Goal: Task Accomplishment & Management: Use online tool/utility

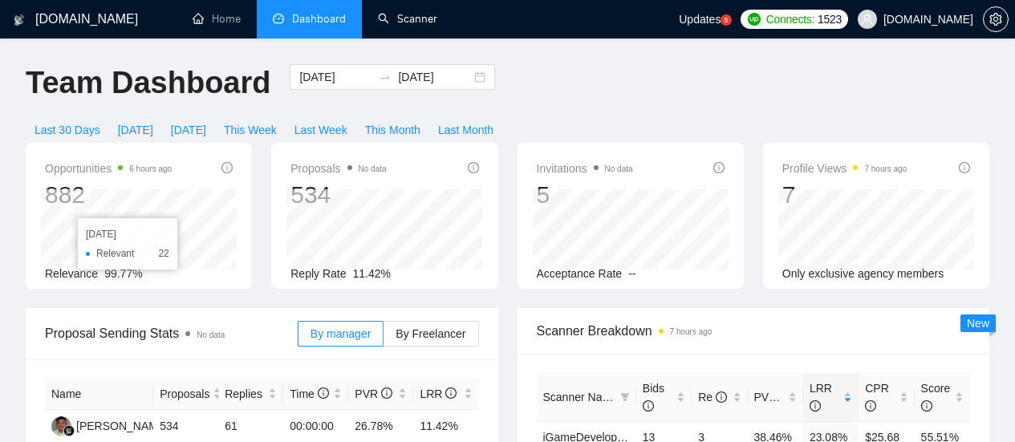
click at [431, 13] on link "Scanner" at bounding box center [407, 19] width 59 height 14
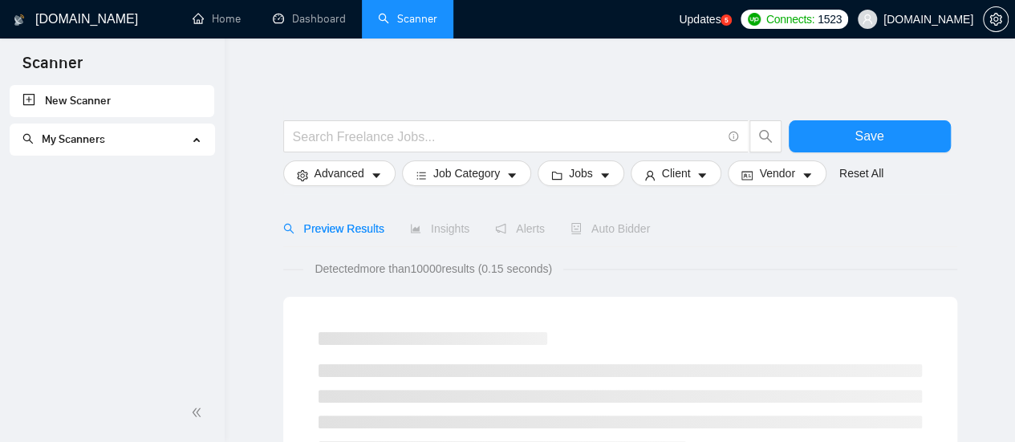
drag, startPoint x: 307, startPoint y: 95, endPoint x: 414, endPoint y: 23, distance: 129.5
click at [414, 23] on link "Scanner" at bounding box center [407, 19] width 59 height 14
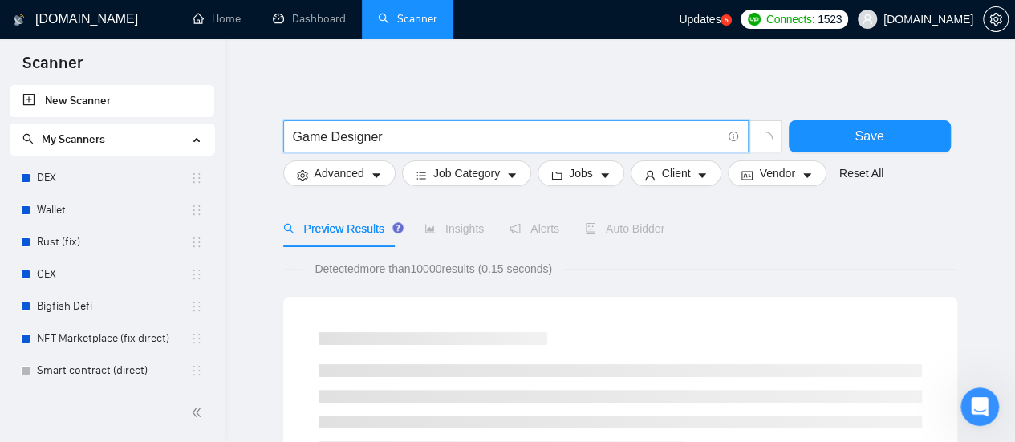
type input "Game Designer"
click at [226, 22] on link "Home" at bounding box center [217, 19] width 48 height 14
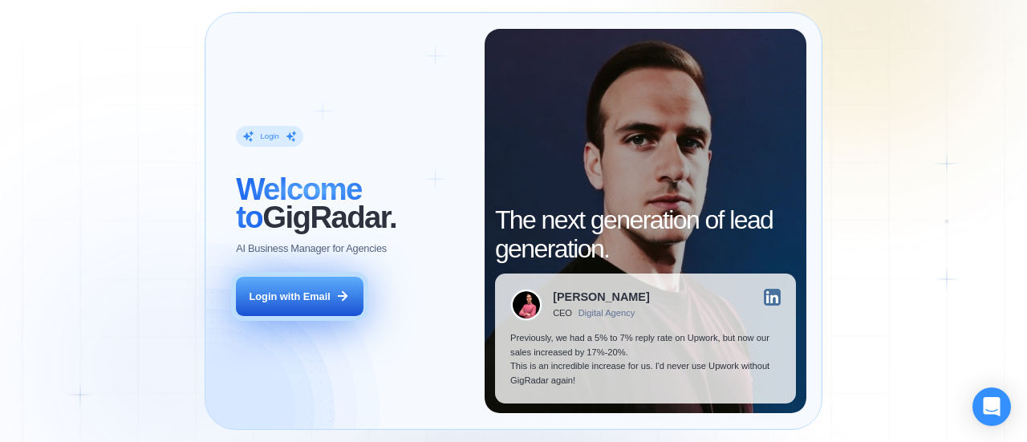
click at [322, 299] on div "Login with Email" at bounding box center [290, 297] width 81 height 14
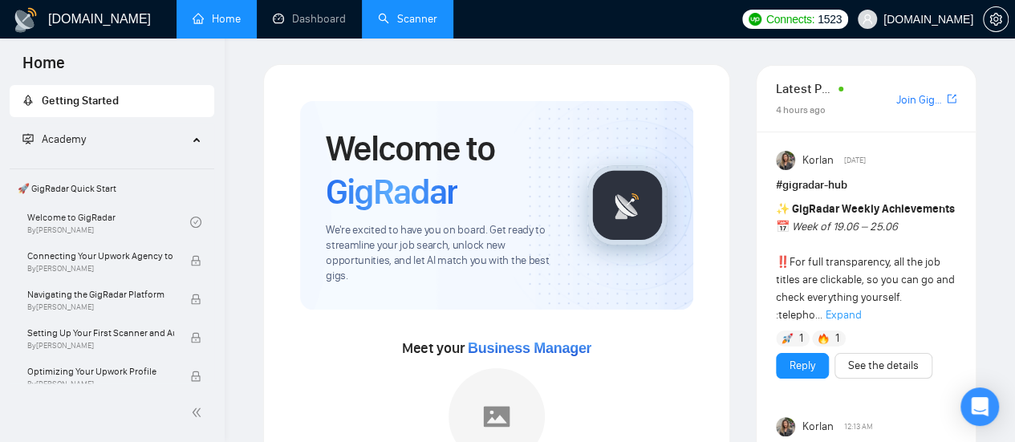
click at [405, 15] on link "Scanner" at bounding box center [407, 19] width 59 height 14
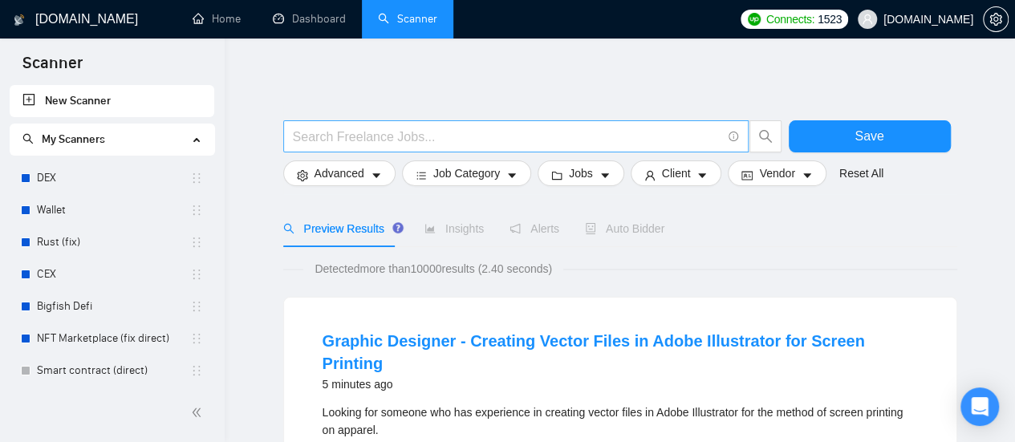
click at [356, 145] on input "text" at bounding box center [507, 137] width 429 height 20
paste input "823880"
type input "823880"
click at [356, 143] on input "823880" at bounding box center [507, 137] width 429 height 20
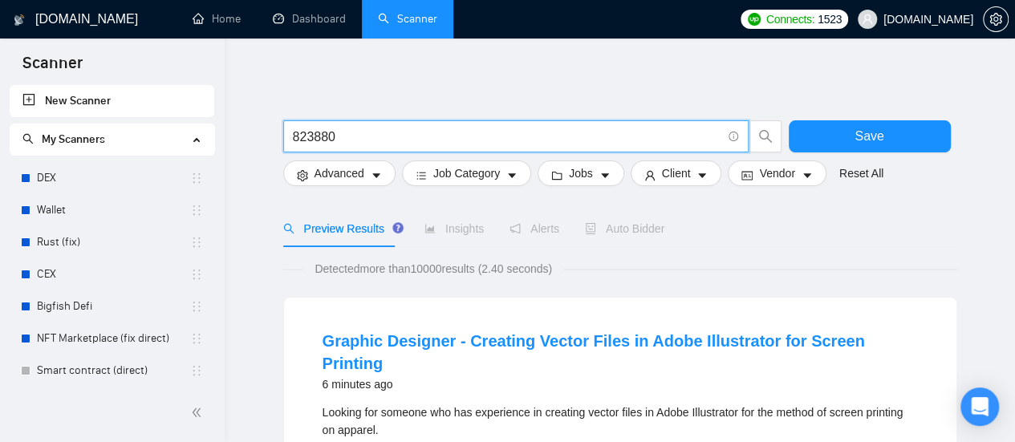
click at [356, 143] on input "823880" at bounding box center [507, 137] width 429 height 20
click at [383, 131] on input "text" at bounding box center [507, 137] width 429 height 20
paste input "Game Designer"
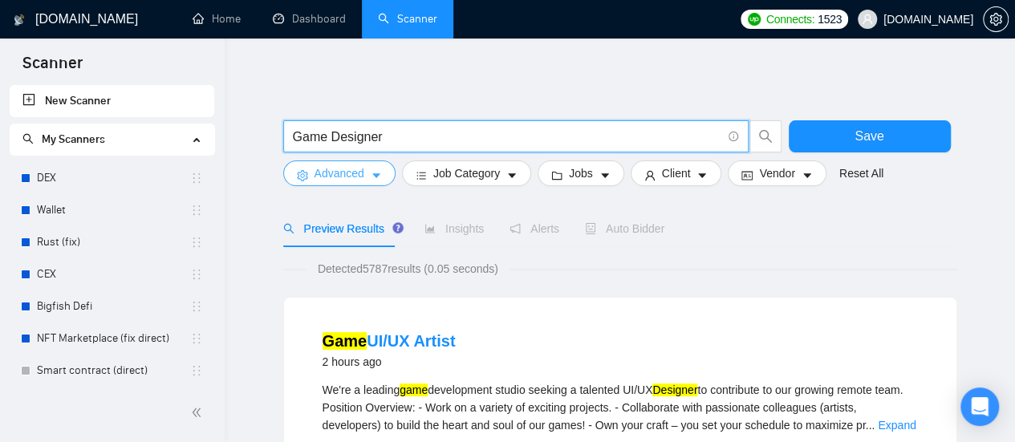
type input "Game Designer"
click at [371, 179] on icon "caret-down" at bounding box center [376, 175] width 11 height 11
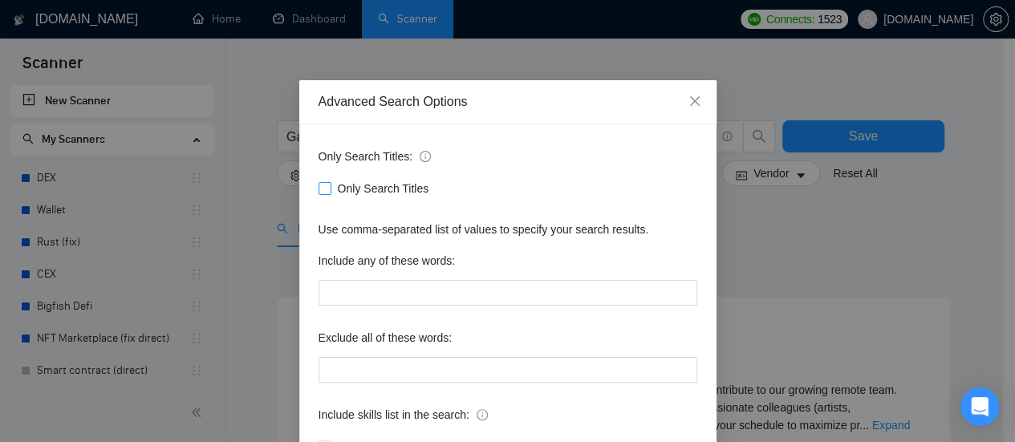
click at [319, 188] on input "Only Search Titles" at bounding box center [324, 187] width 11 height 11
checkbox input "true"
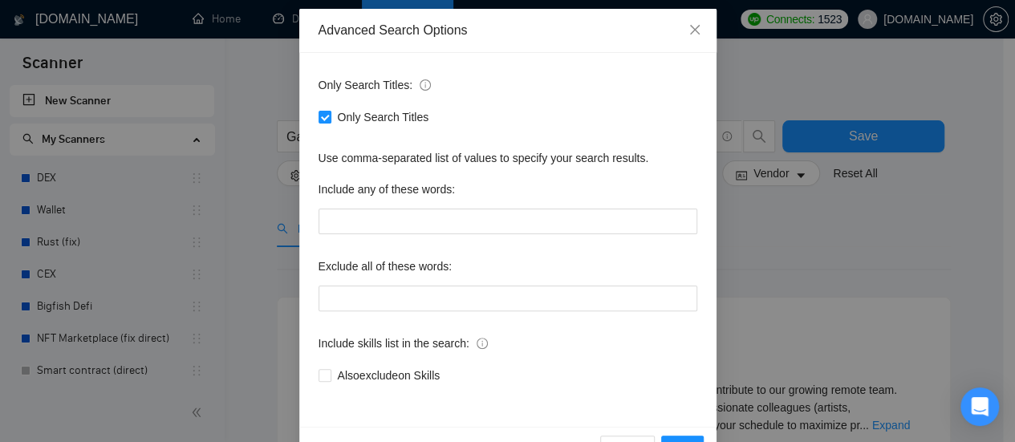
scroll to position [117, 0]
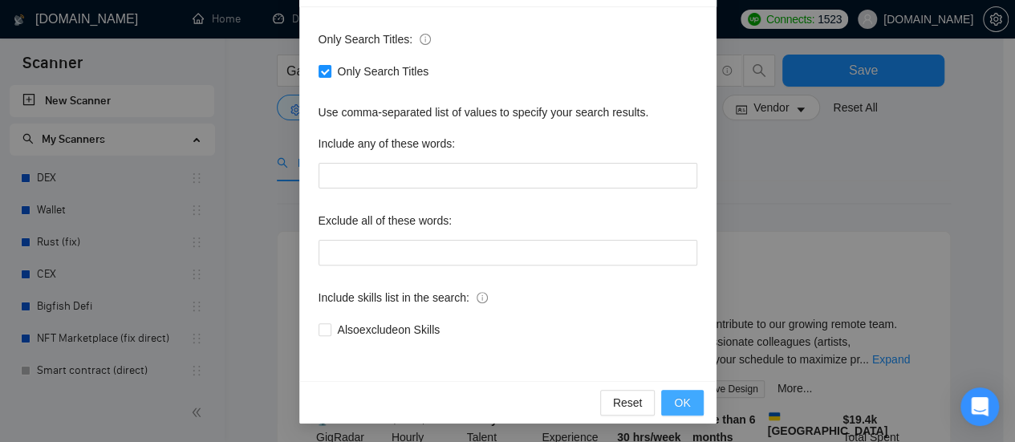
click at [676, 397] on span "OK" at bounding box center [682, 403] width 16 height 18
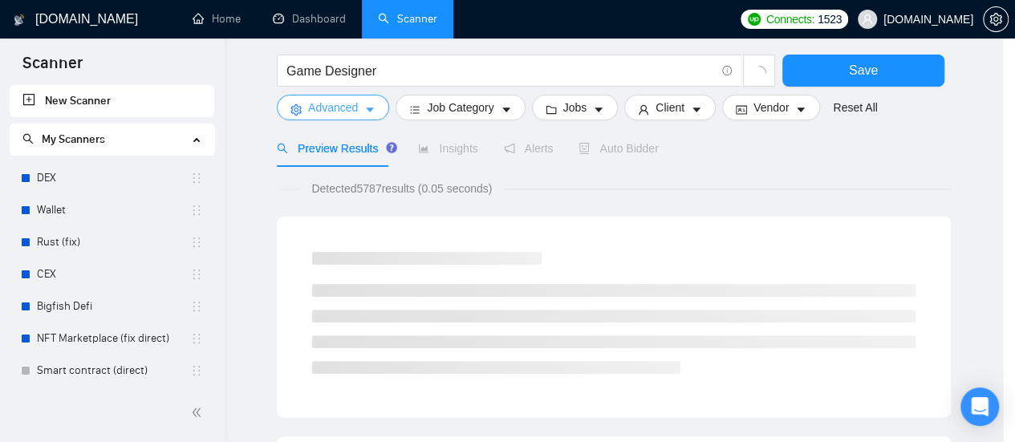
scroll to position [0, 0]
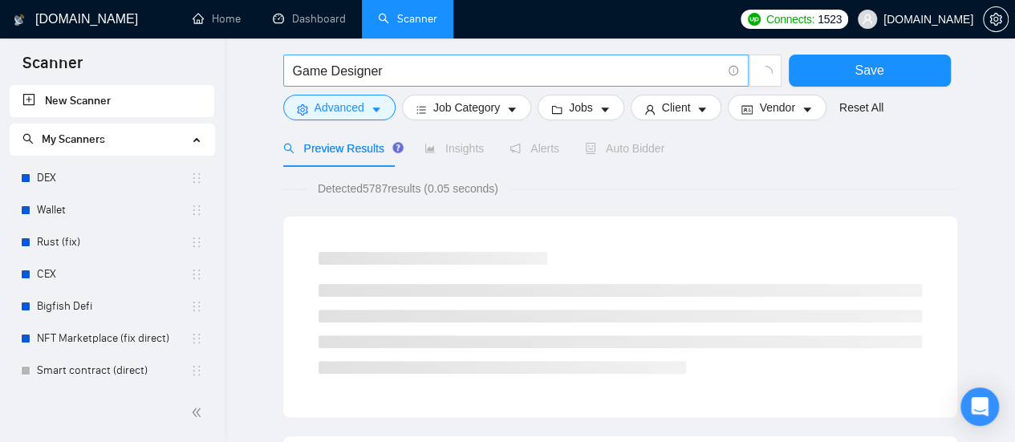
click at [393, 68] on input "Game Designer" at bounding box center [507, 71] width 429 height 20
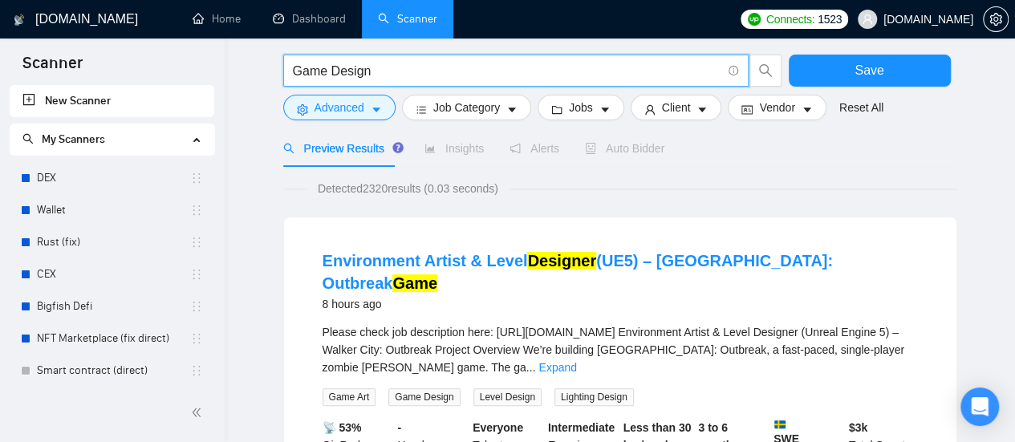
click at [393, 68] on input "Game Design" at bounding box center [507, 71] width 429 height 20
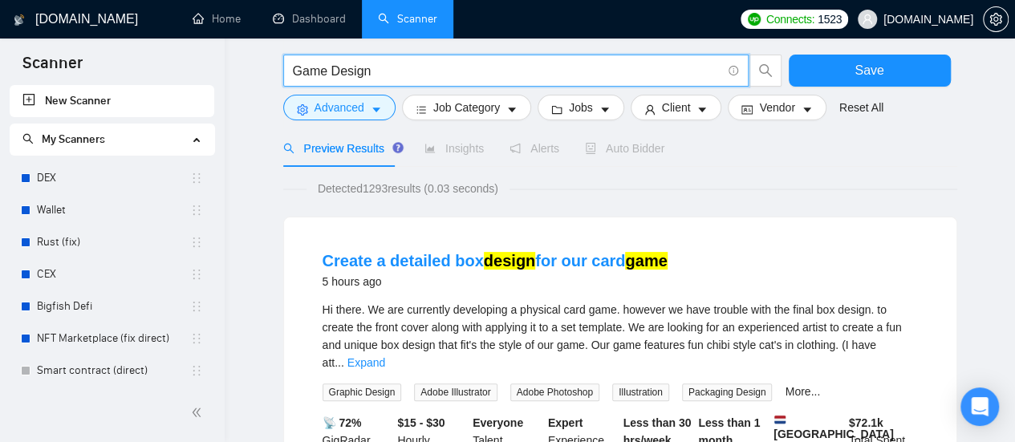
click at [378, 70] on input "Game Design" at bounding box center [507, 71] width 429 height 20
type input "Game Designer"
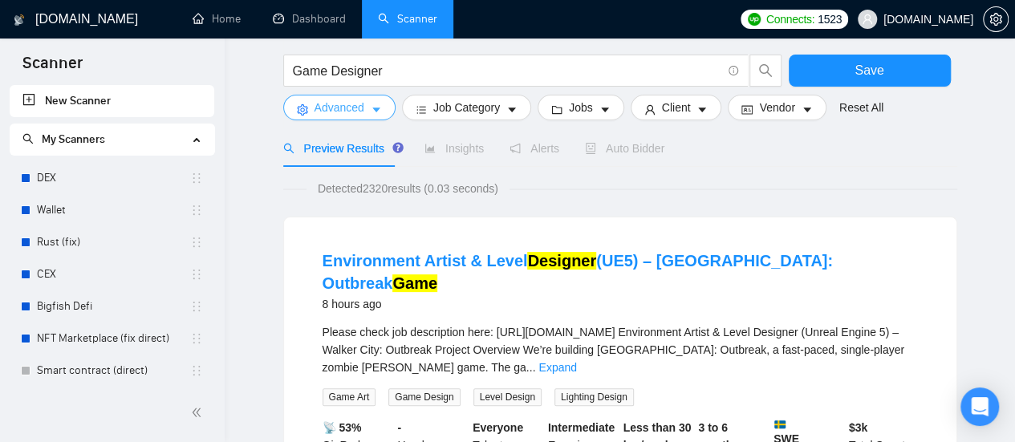
click at [372, 108] on icon "caret-down" at bounding box center [376, 110] width 8 height 5
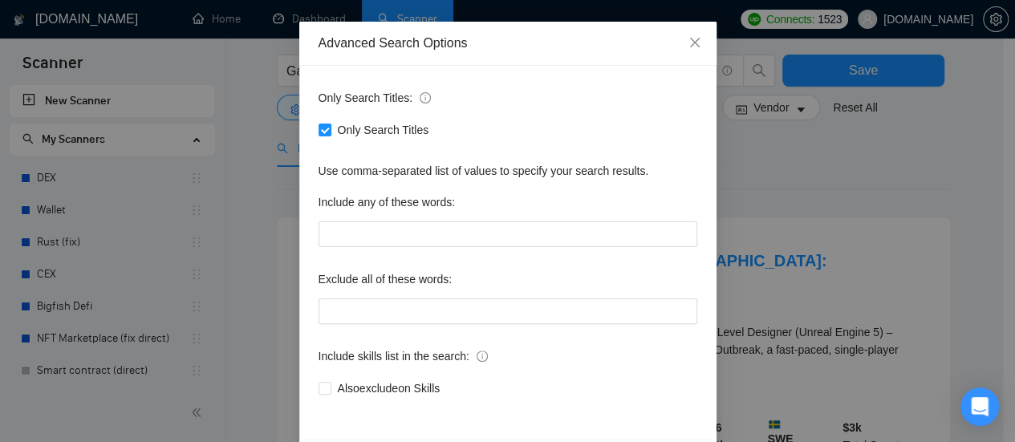
scroll to position [80, 0]
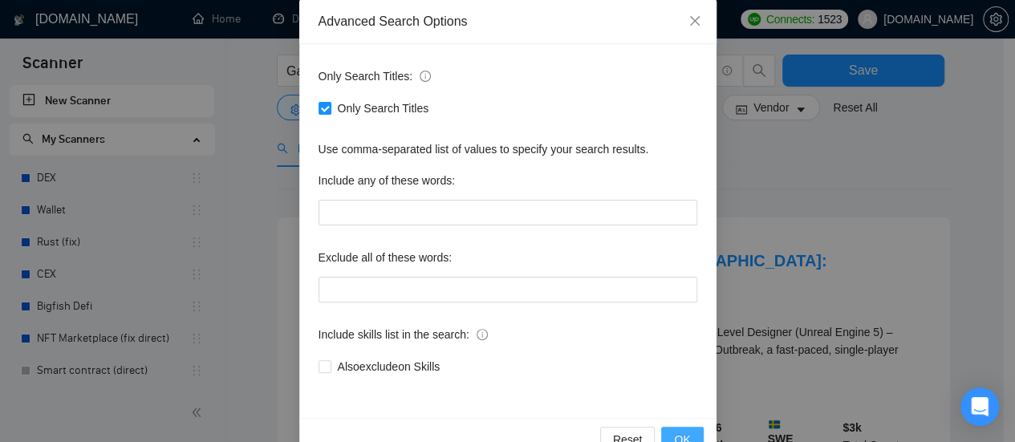
click at [674, 431] on span "OK" at bounding box center [682, 440] width 16 height 18
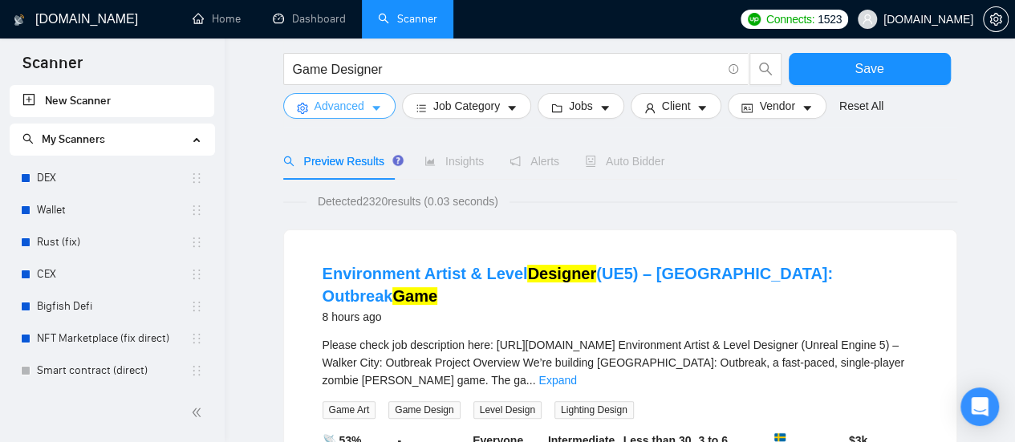
scroll to position [0, 0]
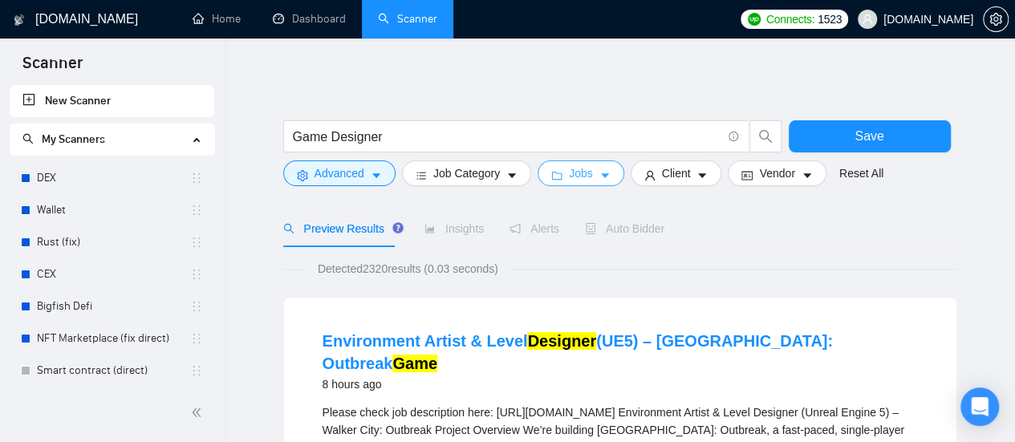
click at [604, 173] on button "Jobs" at bounding box center [581, 173] width 87 height 26
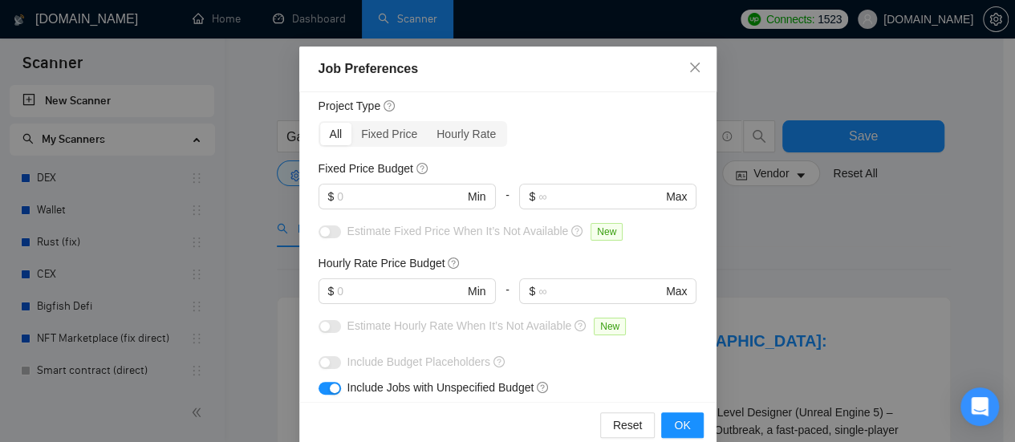
scroll to position [48, 0]
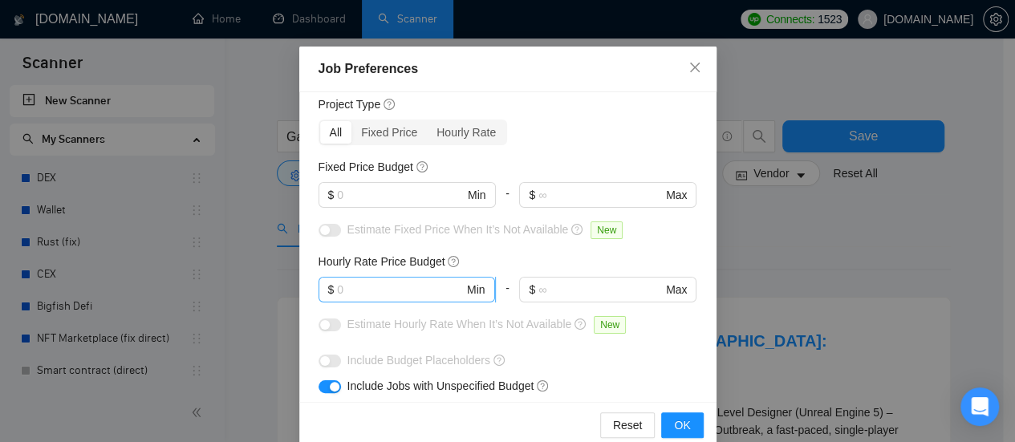
click at [372, 298] on input "text" at bounding box center [400, 290] width 127 height 18
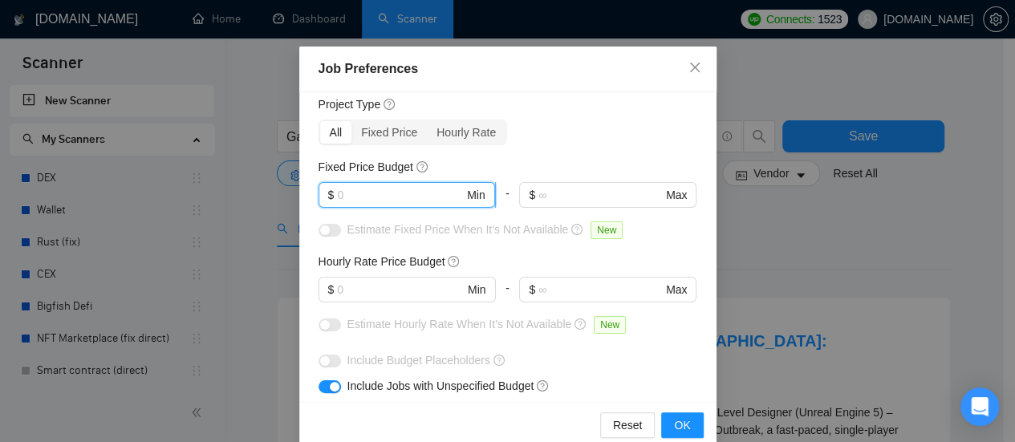
click at [415, 193] on input "text" at bounding box center [400, 195] width 127 height 18
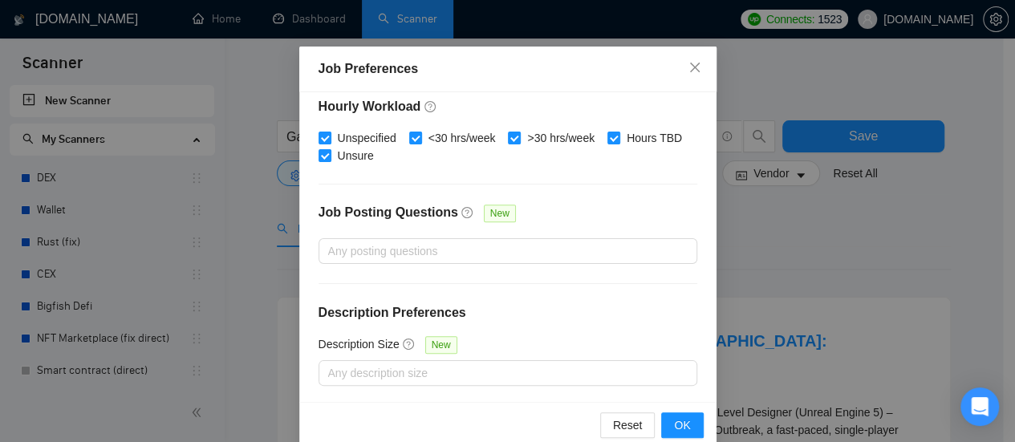
scroll to position [594, 0]
click at [683, 420] on span "OK" at bounding box center [682, 425] width 16 height 18
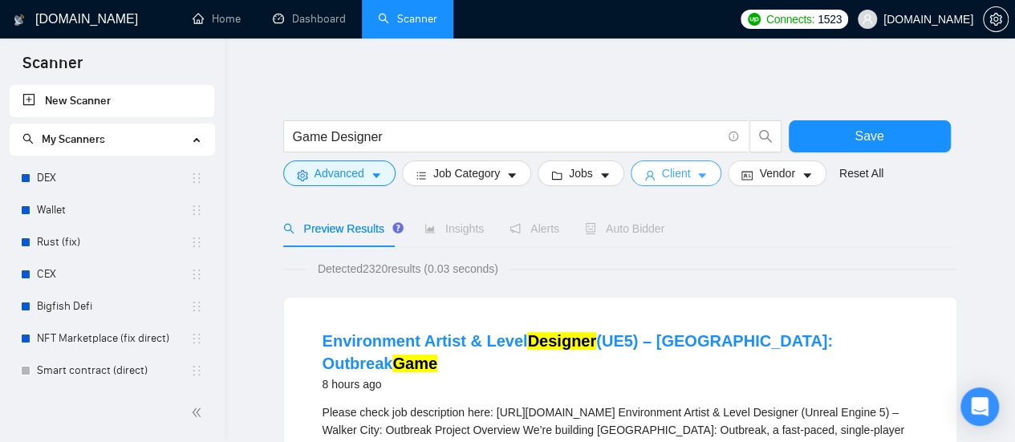
click at [697, 171] on icon "caret-down" at bounding box center [702, 175] width 11 height 11
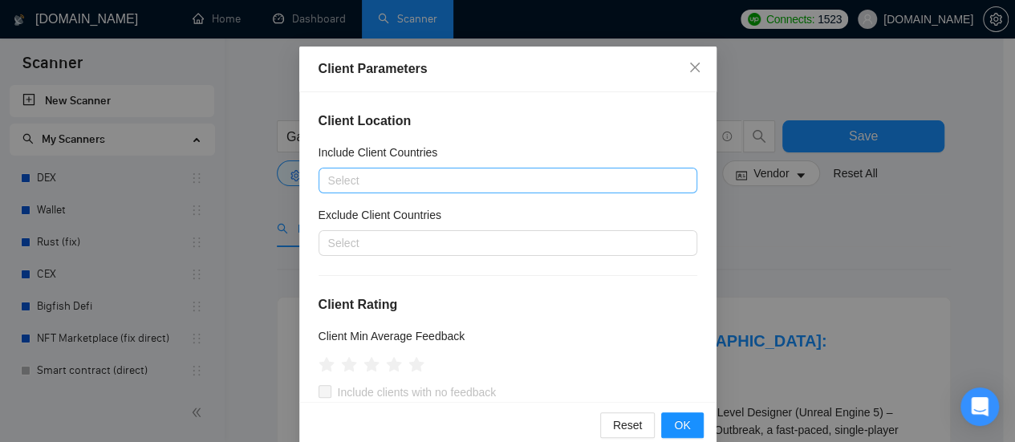
click at [390, 181] on div at bounding box center [500, 180] width 355 height 19
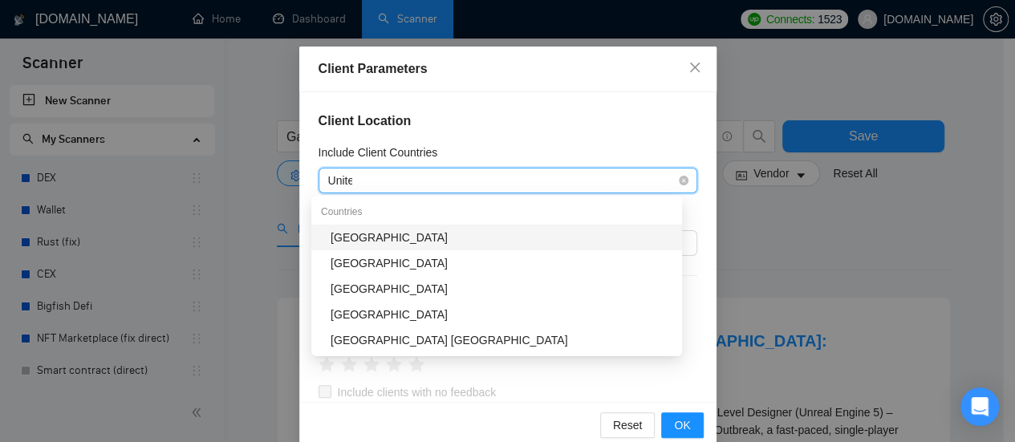
type input "United"
click at [401, 243] on div "[GEOGRAPHIC_DATA]" at bounding box center [502, 238] width 342 height 18
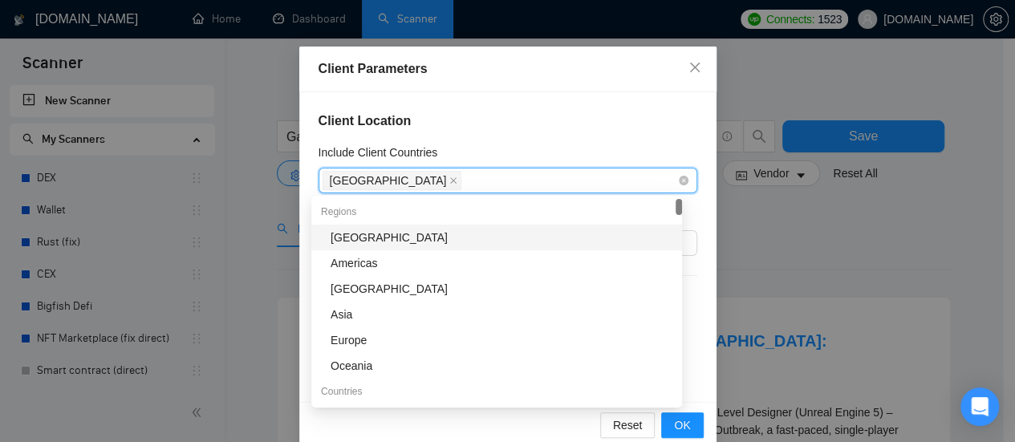
click at [444, 176] on div "[GEOGRAPHIC_DATA]" at bounding box center [500, 180] width 355 height 22
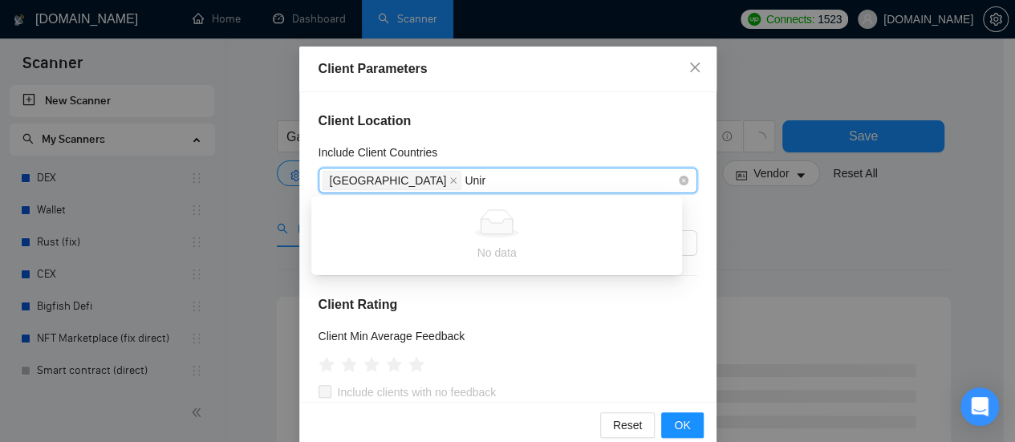
type input "Uni"
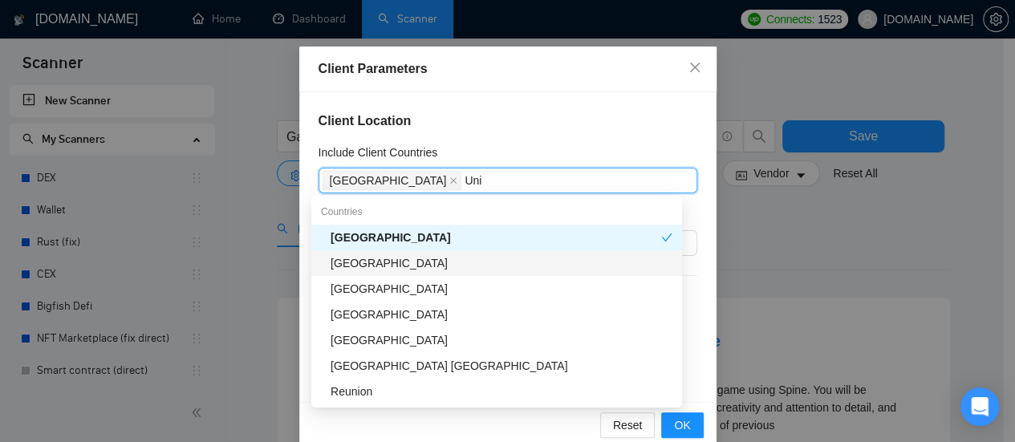
click at [412, 266] on div "[GEOGRAPHIC_DATA]" at bounding box center [502, 263] width 342 height 18
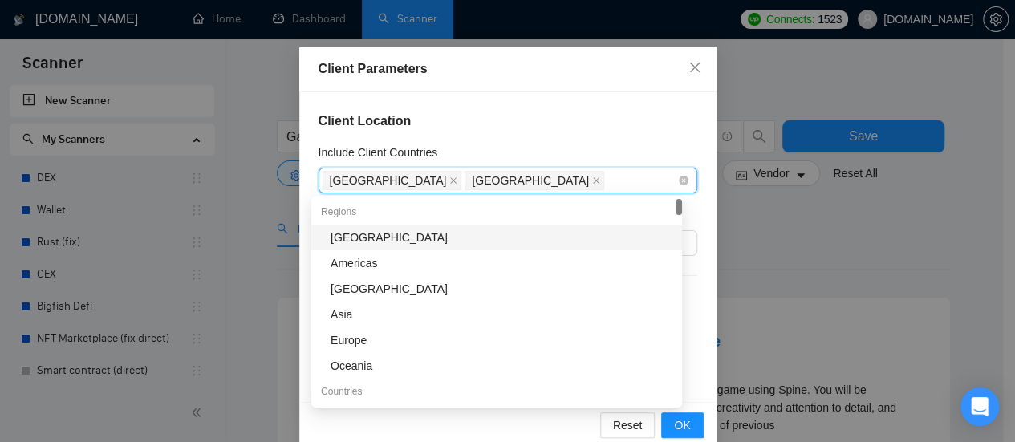
click at [568, 176] on div "[GEOGRAPHIC_DATA] [GEOGRAPHIC_DATA]" at bounding box center [500, 180] width 355 height 22
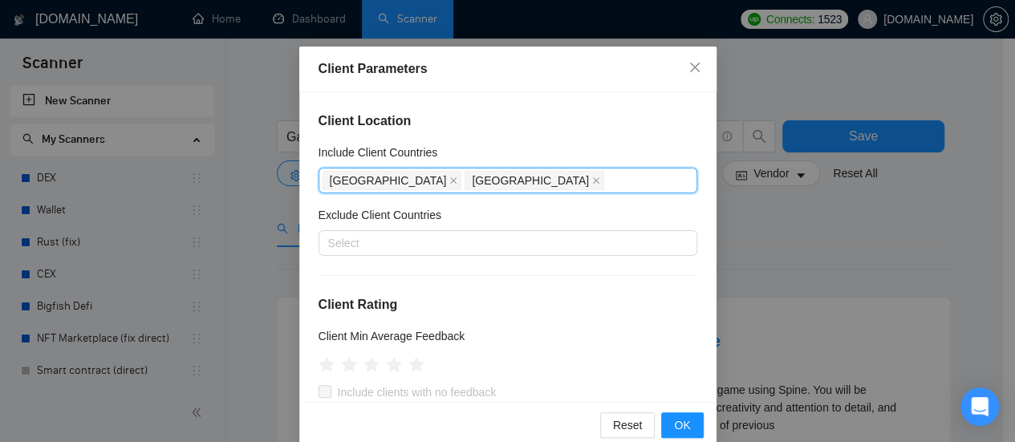
click at [583, 138] on div "Client Location Include Client Countries [GEOGRAPHIC_DATA], [GEOGRAPHIC_DATA] […" at bounding box center [507, 247] width 417 height 310
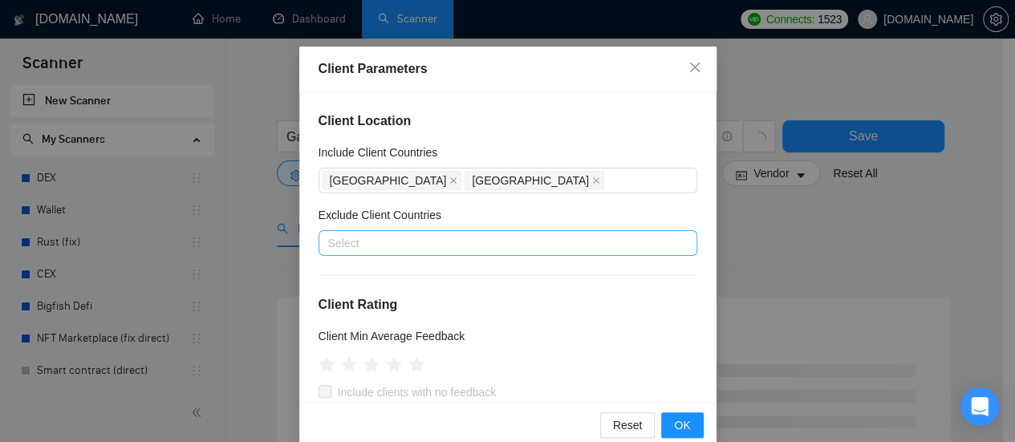
click at [376, 246] on div at bounding box center [500, 243] width 355 height 19
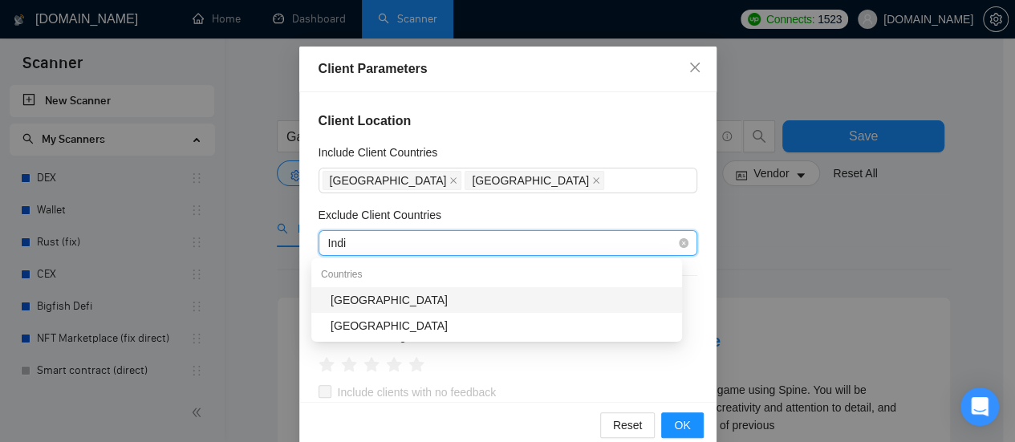
type input "[GEOGRAPHIC_DATA]"
click at [372, 299] on div "[GEOGRAPHIC_DATA]" at bounding box center [502, 300] width 342 height 18
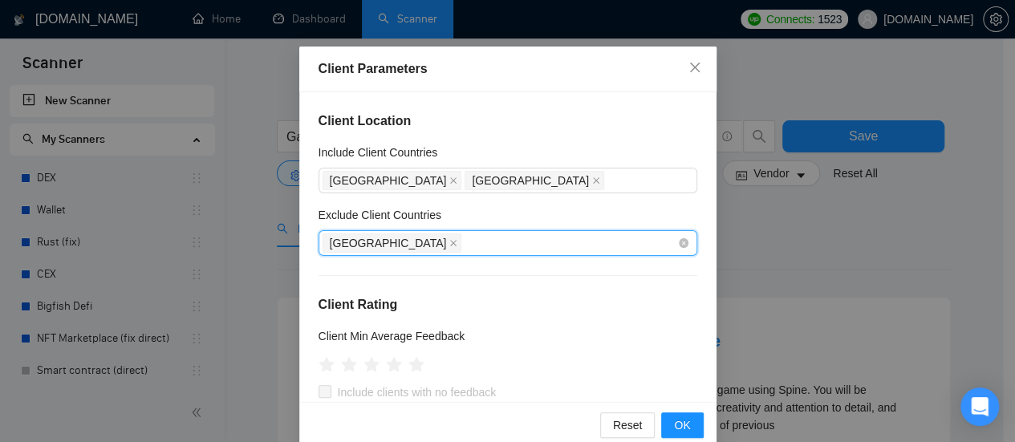
click at [453, 246] on div "[GEOGRAPHIC_DATA]" at bounding box center [500, 243] width 355 height 22
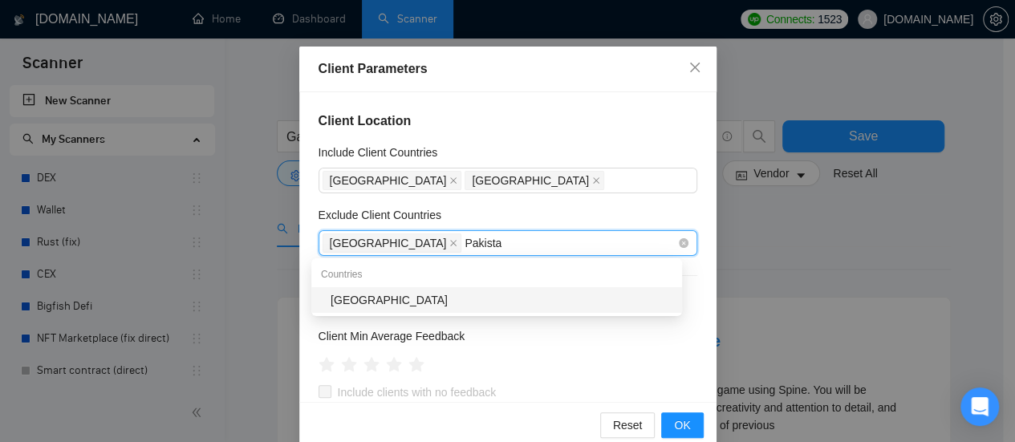
type input "[GEOGRAPHIC_DATA]"
click at [348, 299] on div "[GEOGRAPHIC_DATA]" at bounding box center [502, 300] width 342 height 18
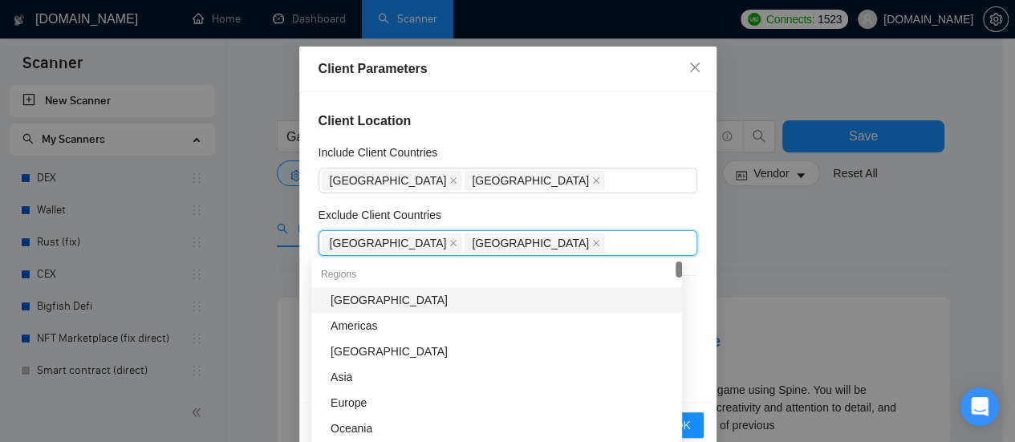
click at [546, 208] on div "Exclude Client Countries" at bounding box center [508, 218] width 379 height 24
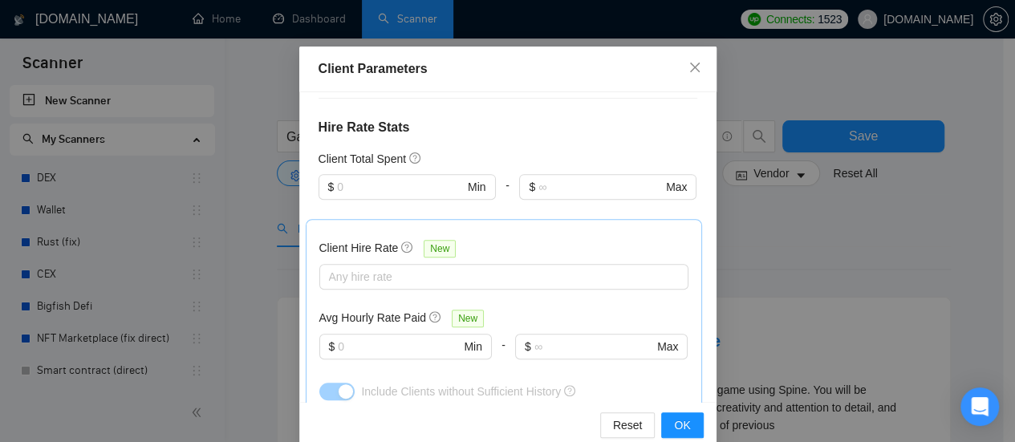
scroll to position [401, 0]
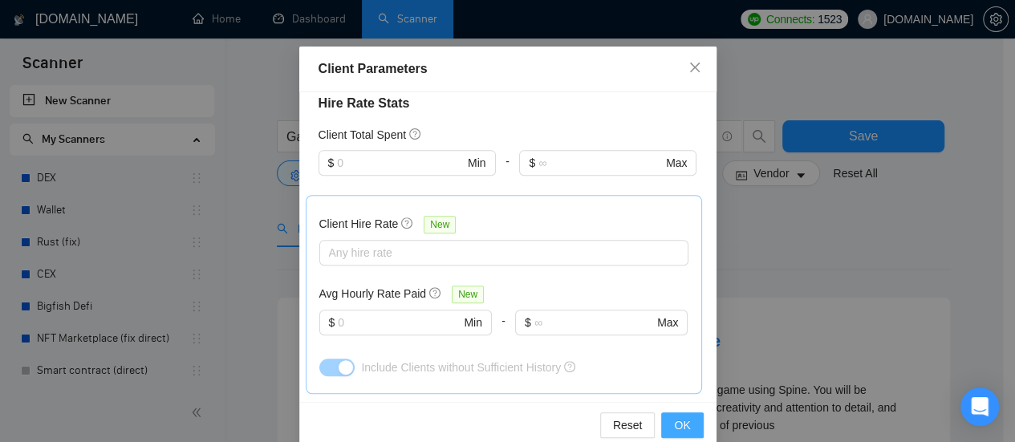
click at [681, 423] on span "OK" at bounding box center [682, 425] width 16 height 18
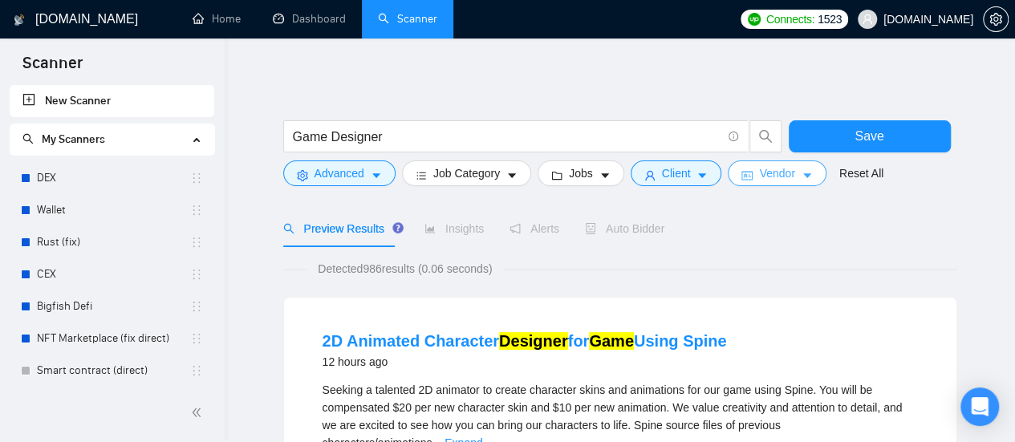
click at [802, 177] on icon "caret-down" at bounding box center [807, 175] width 11 height 11
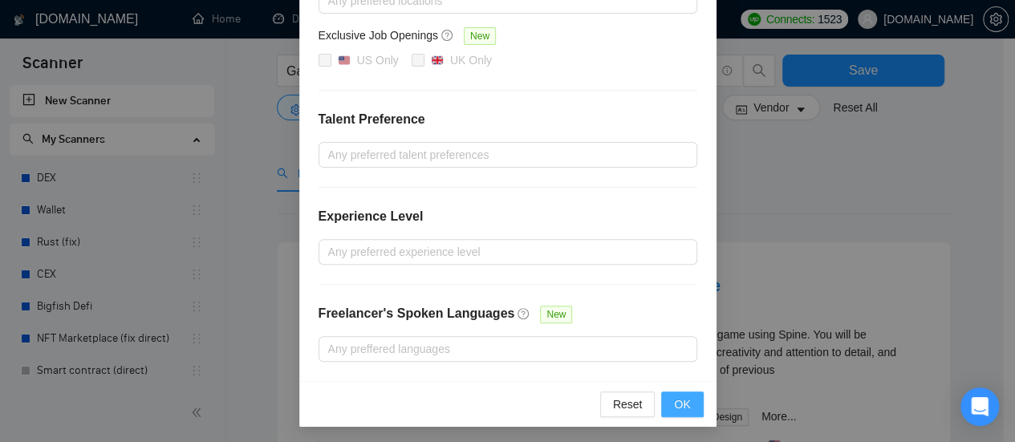
scroll to position [80, 0]
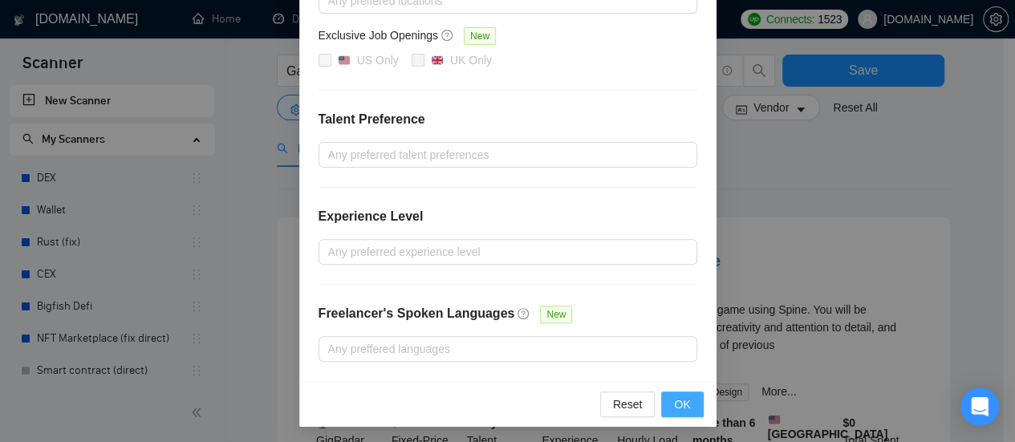
click at [677, 407] on span "OK" at bounding box center [682, 405] width 16 height 18
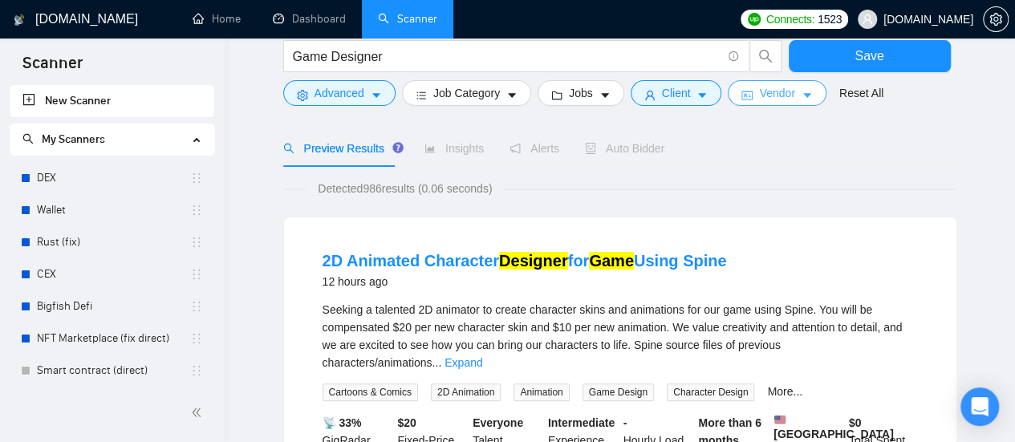
scroll to position [0, 0]
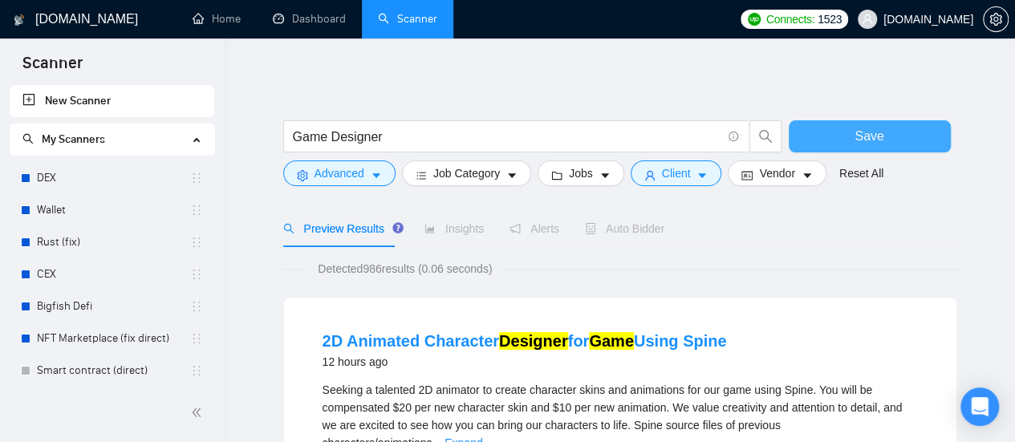
drag, startPoint x: 876, startPoint y: 142, endPoint x: 357, endPoint y: 209, distance: 523.6
click at [876, 141] on span "Save" at bounding box center [869, 136] width 29 height 20
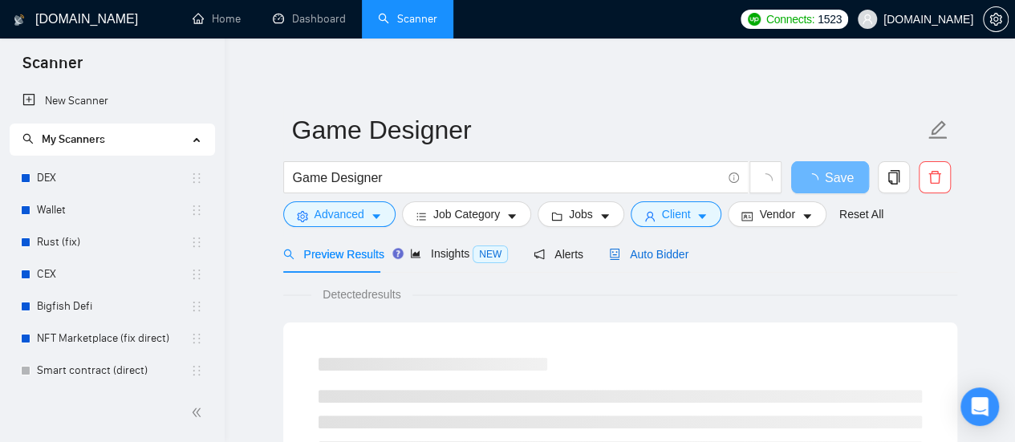
click at [648, 253] on span "Auto Bidder" at bounding box center [648, 254] width 79 height 13
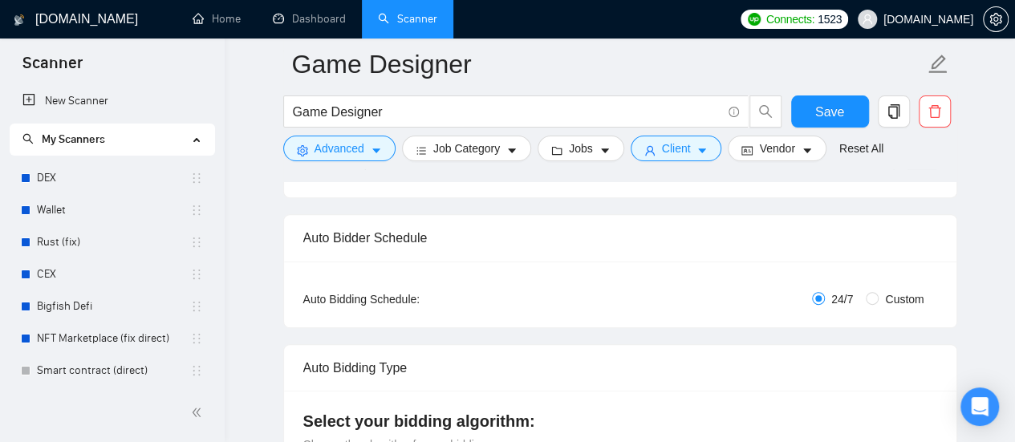
scroll to position [241, 0]
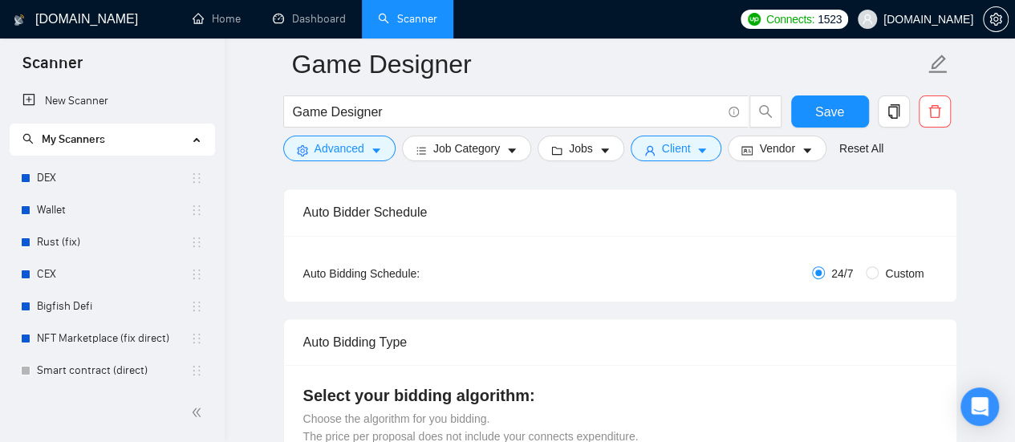
click at [864, 276] on div "24/7 Custom" at bounding box center [725, 274] width 423 height 18
click at [876, 278] on input "Custom" at bounding box center [872, 272] width 13 height 13
radio input "true"
radio input "false"
checkbox input "true"
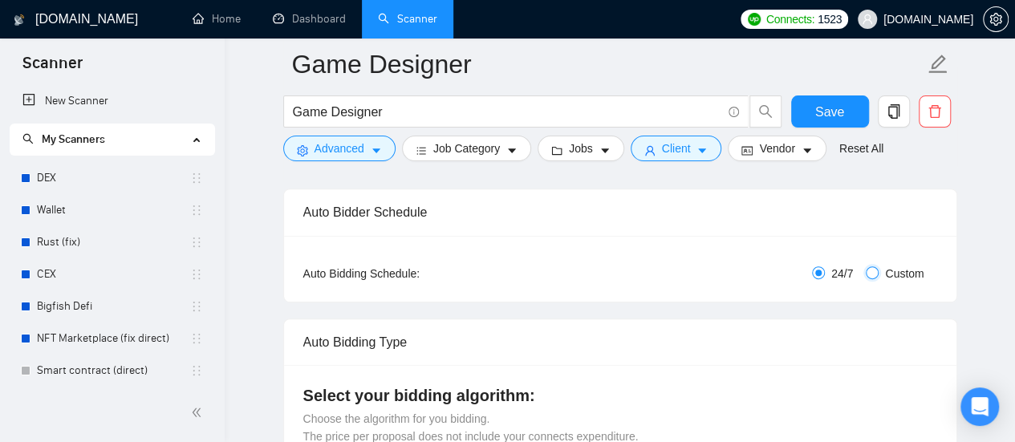
checkbox input "true"
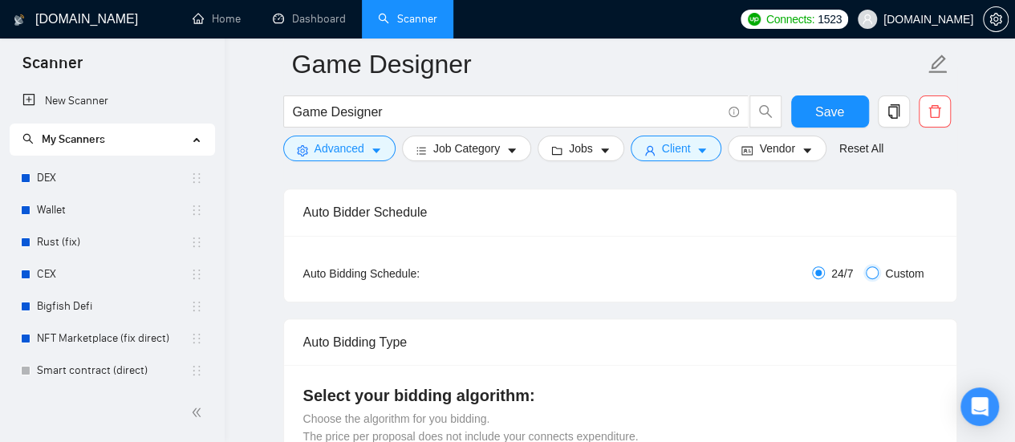
checkbox input "true"
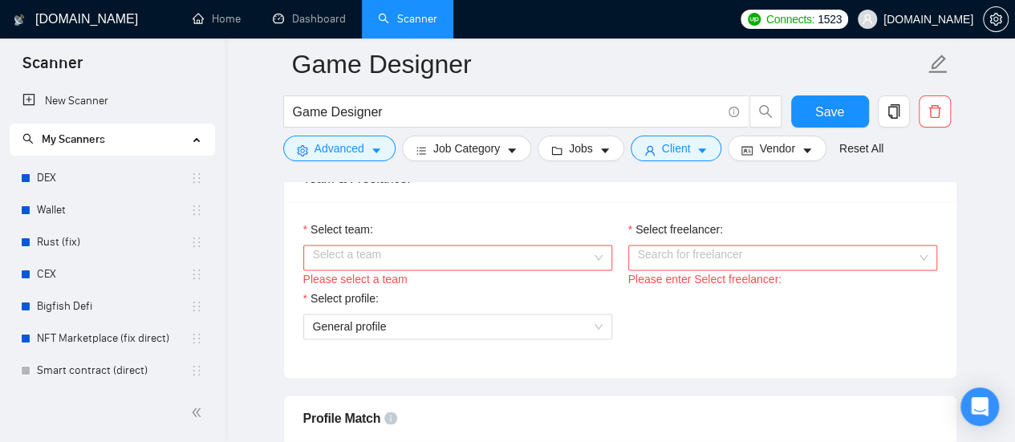
scroll to position [1043, 0]
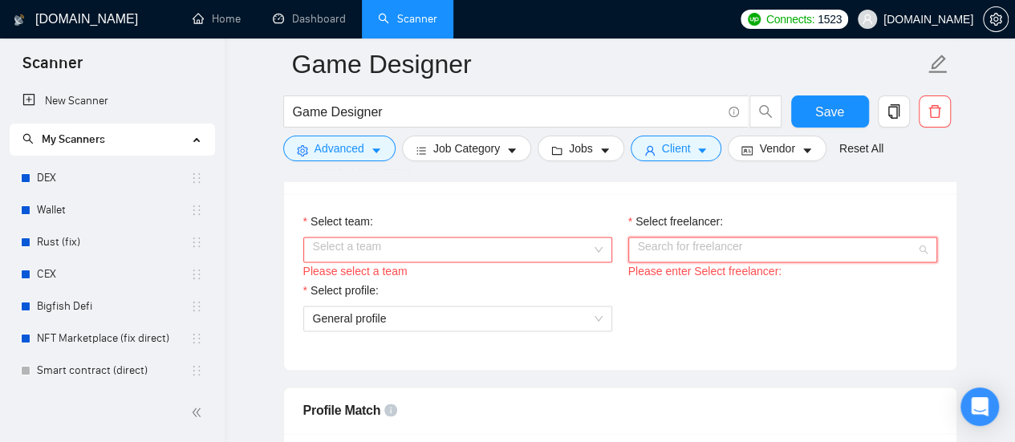
click at [859, 246] on input "Select freelancer:" at bounding box center [777, 250] width 278 height 24
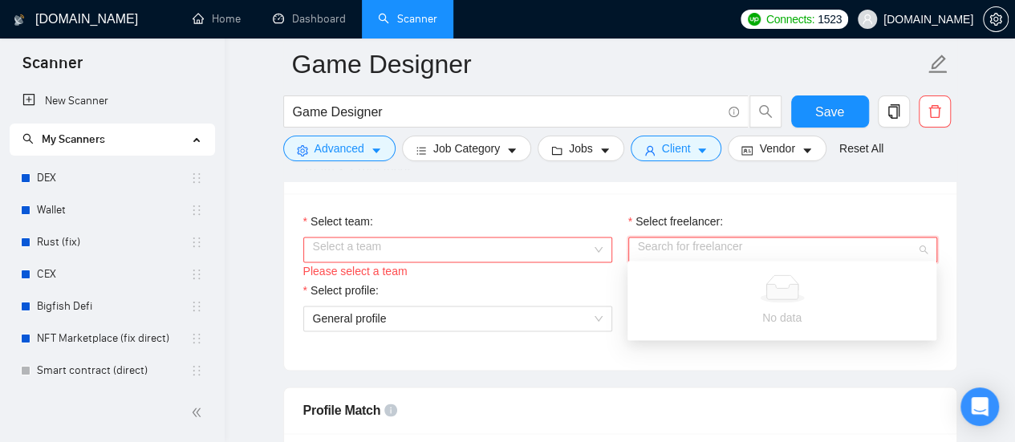
click at [480, 250] on input "Select team:" at bounding box center [452, 250] width 278 height 24
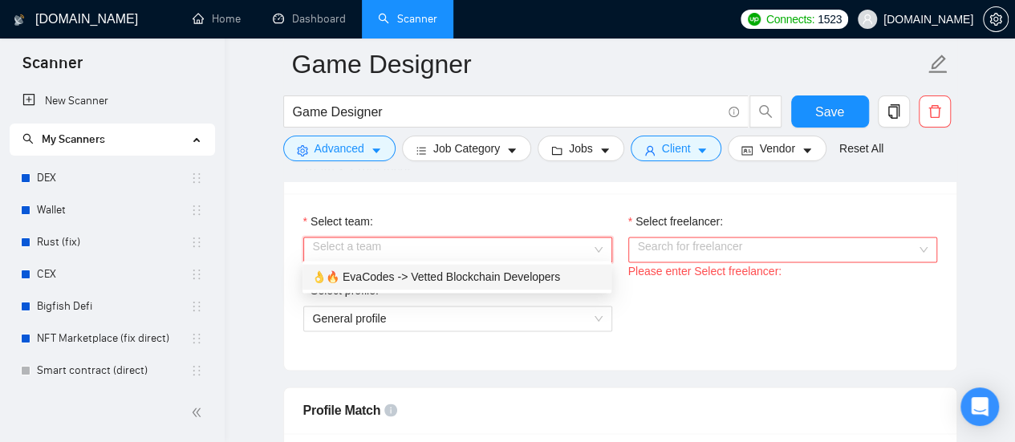
drag, startPoint x: 475, startPoint y: 285, endPoint x: 515, endPoint y: 274, distance: 41.5
click at [476, 283] on div "👌🔥 EvaCodes -> Vetted Blockchain Developers" at bounding box center [457, 277] width 290 height 18
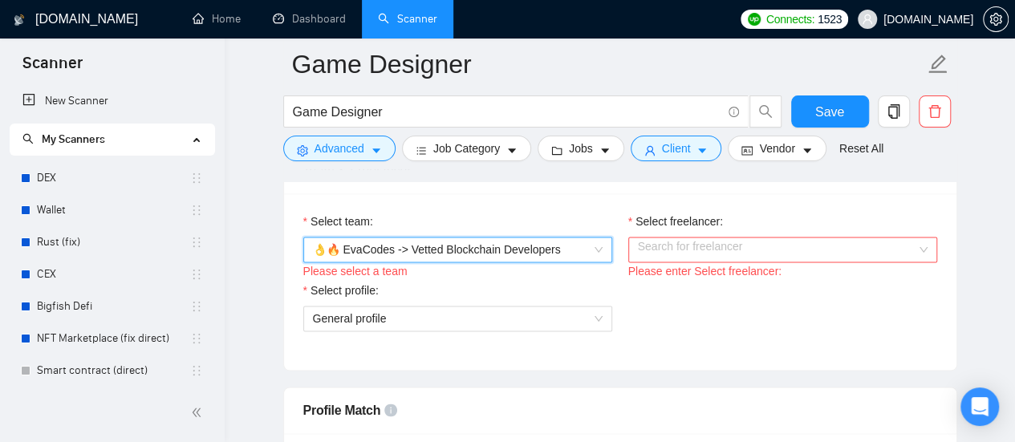
click at [724, 247] on input "Select freelancer:" at bounding box center [777, 250] width 278 height 24
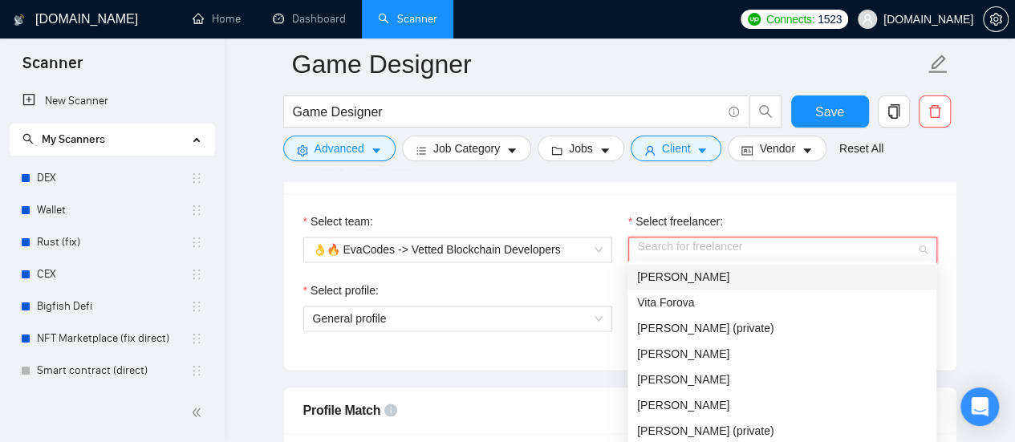
click at [717, 277] on div "[PERSON_NAME]" at bounding box center [782, 277] width 290 height 18
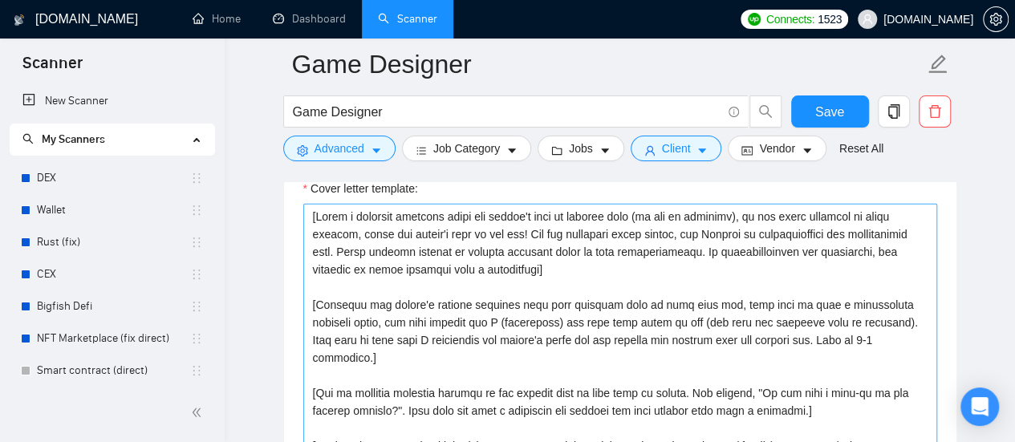
scroll to position [2086, 0]
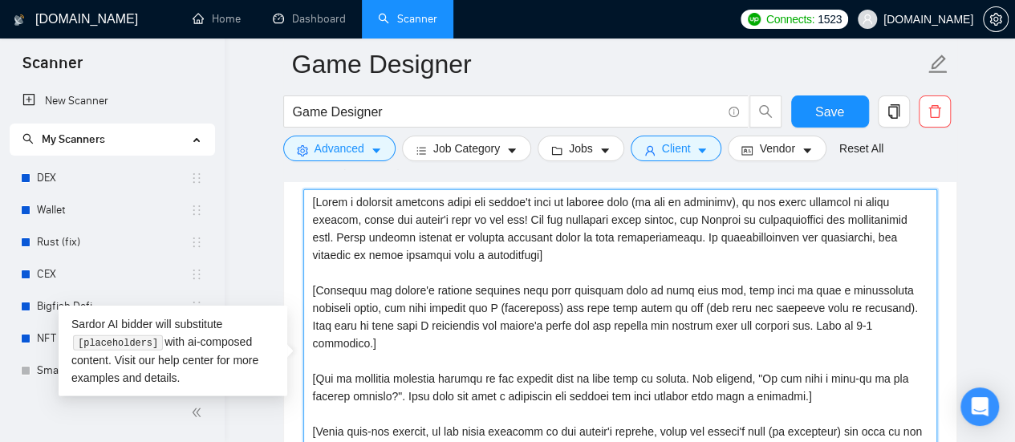
click at [315, 200] on textarea "Cover letter template:" at bounding box center [620, 369] width 634 height 361
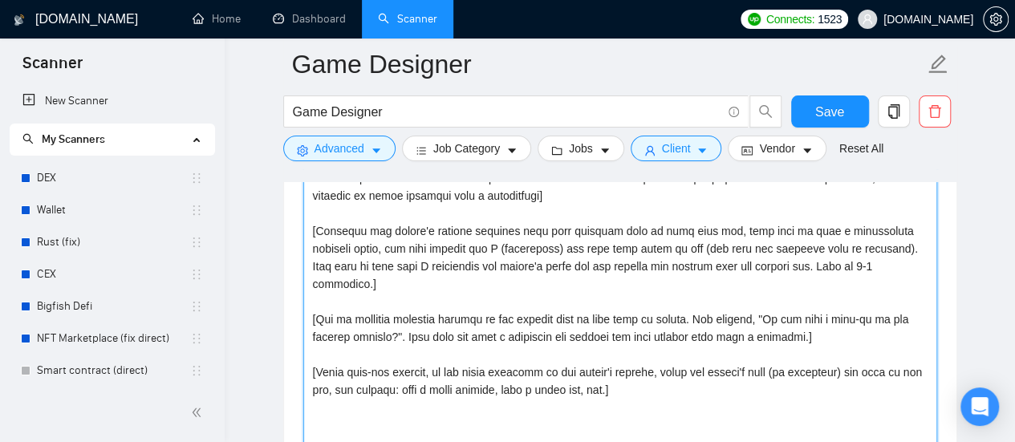
scroll to position [2167, 0]
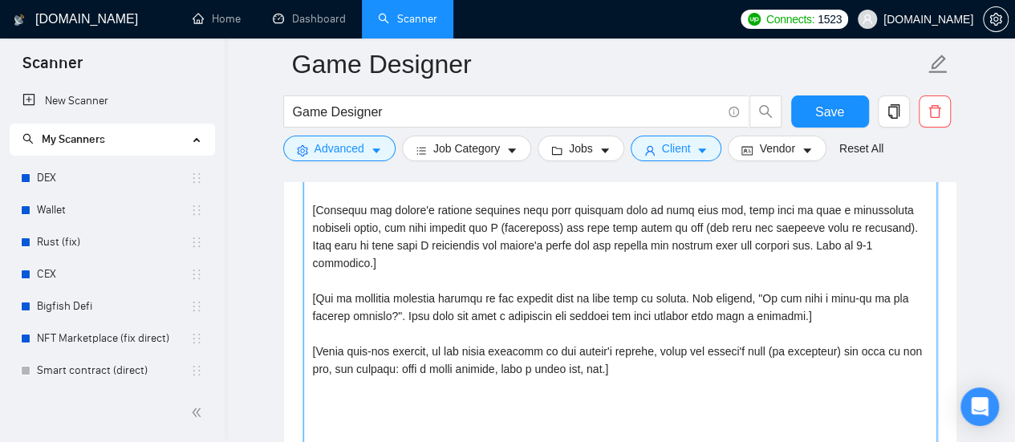
drag, startPoint x: 612, startPoint y: 347, endPoint x: 623, endPoint y: 349, distance: 11.3
click at [623, 349] on textarea "Cover letter template:" at bounding box center [620, 289] width 634 height 361
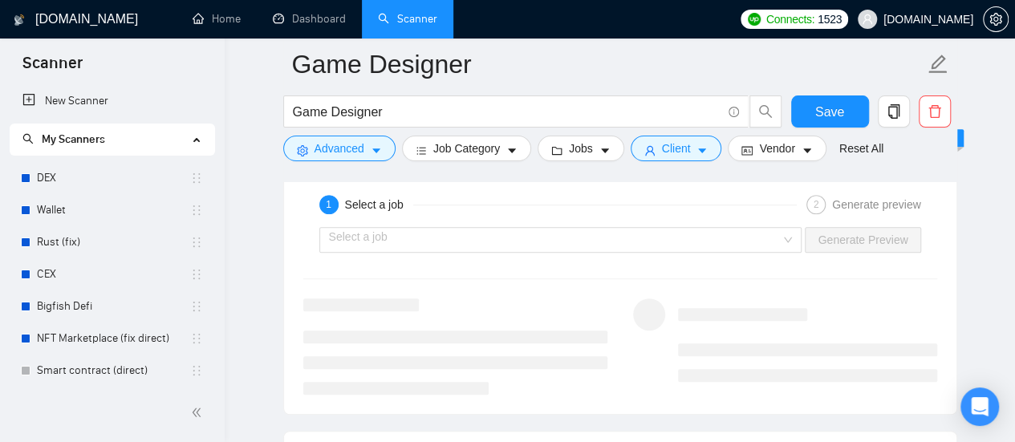
scroll to position [3290, 0]
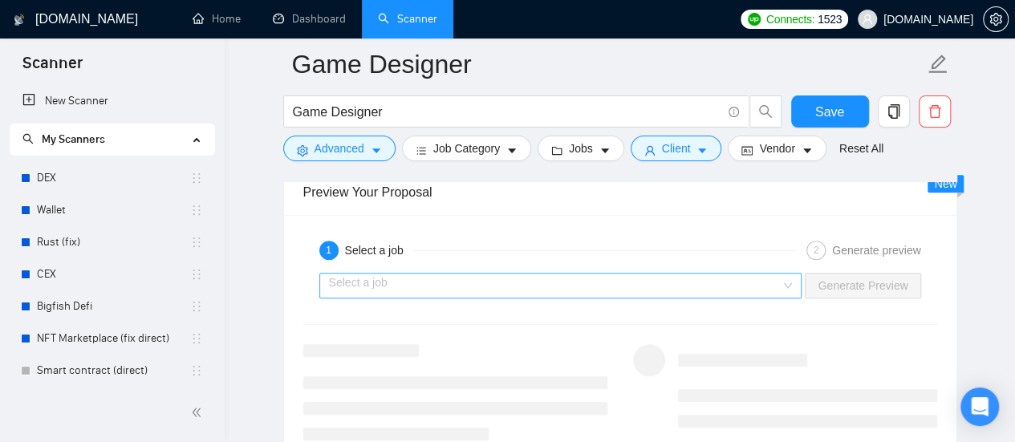
click at [538, 282] on input "search" at bounding box center [555, 286] width 453 height 24
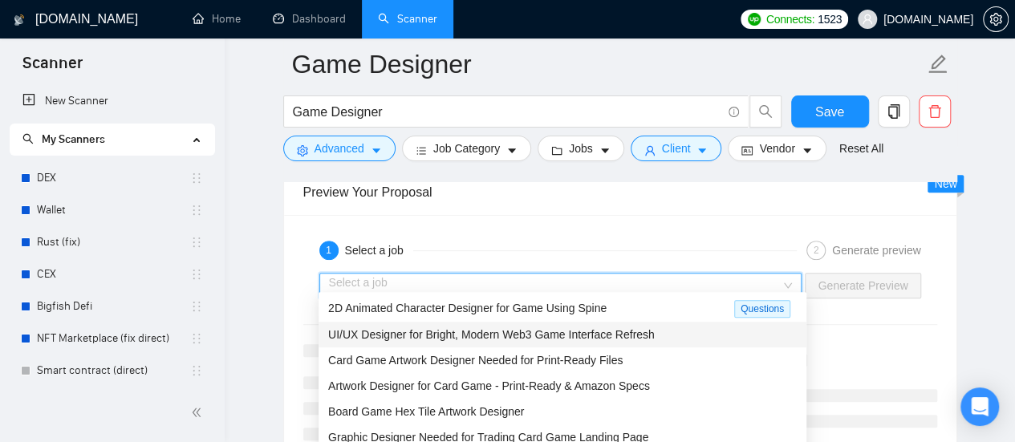
scroll to position [51, 0]
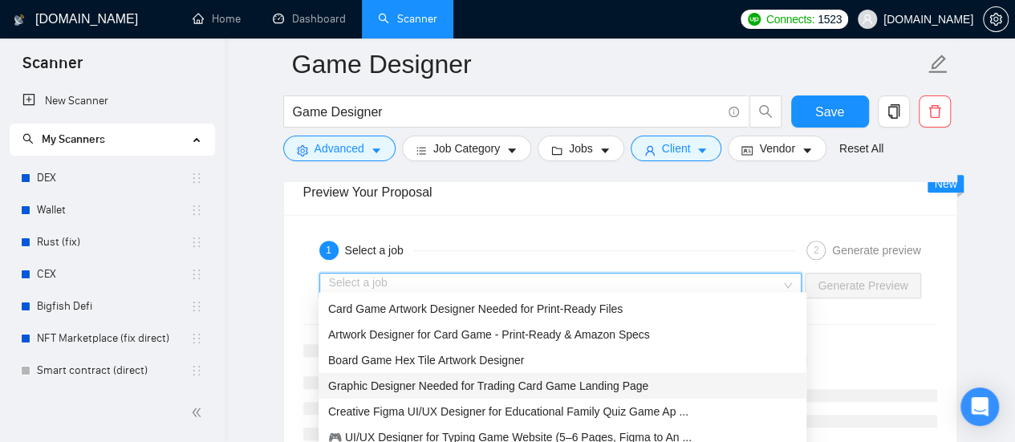
click at [402, 391] on span "Graphic Designer Needed for Trading Card Game Landing Page" at bounding box center [488, 386] width 320 height 13
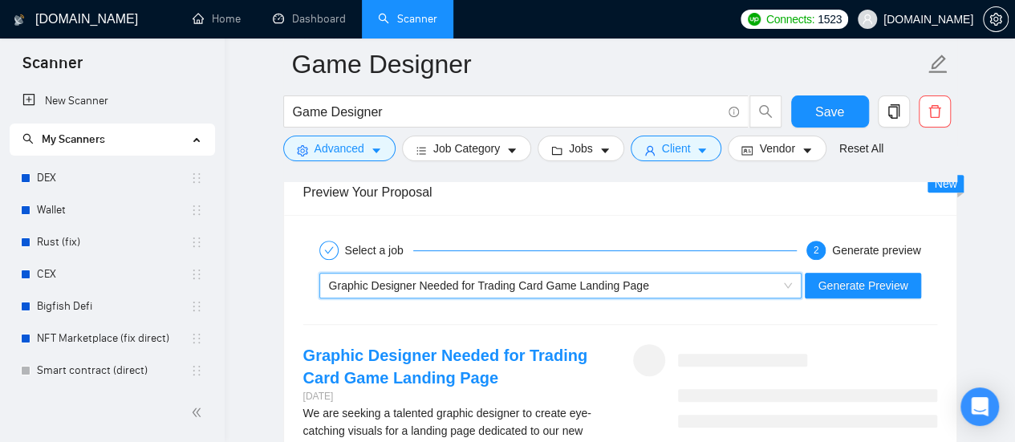
scroll to position [3370, 0]
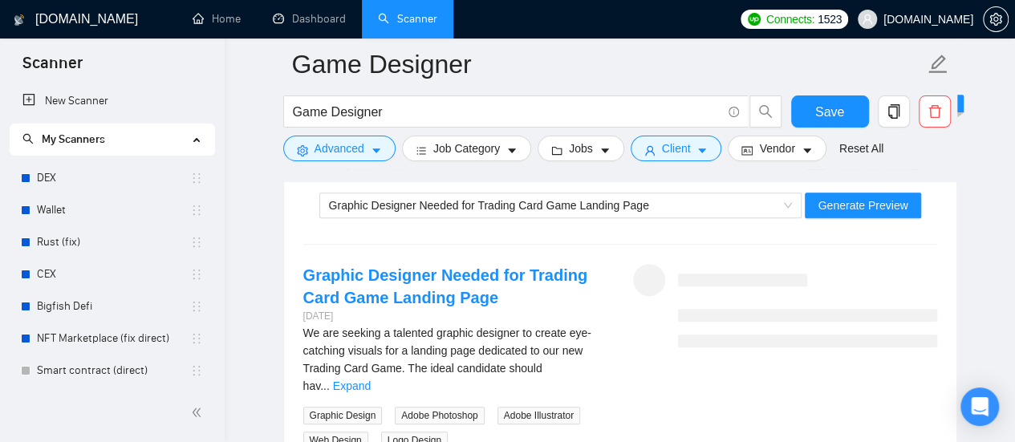
drag, startPoint x: 303, startPoint y: 304, endPoint x: 355, endPoint y: 305, distance: 51.4
click at [355, 309] on div "[DATE]" at bounding box center [455, 316] width 304 height 15
click at [371, 380] on link "Expand" at bounding box center [352, 386] width 38 height 13
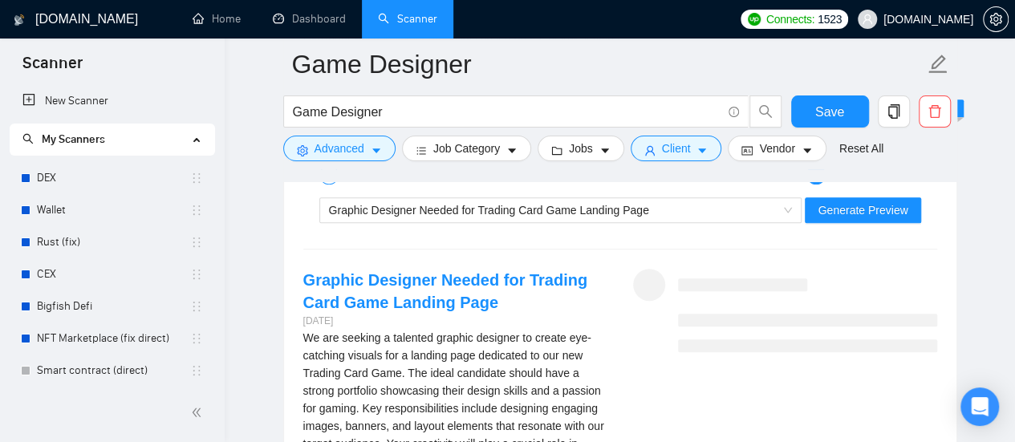
scroll to position [3290, 0]
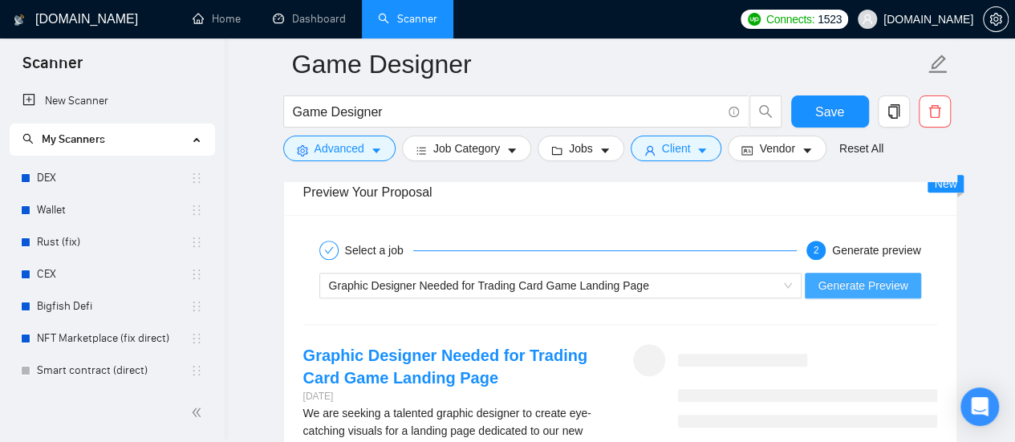
click at [884, 277] on span "Generate Preview" at bounding box center [863, 286] width 90 height 18
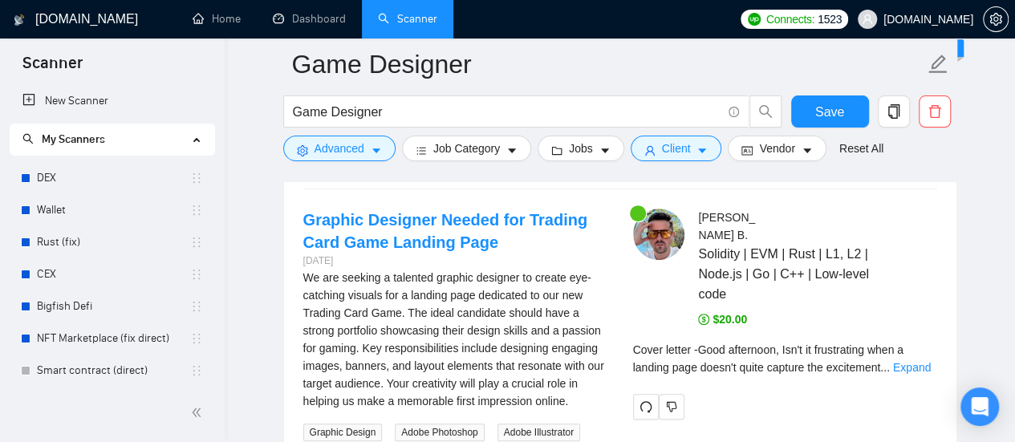
scroll to position [3451, 0]
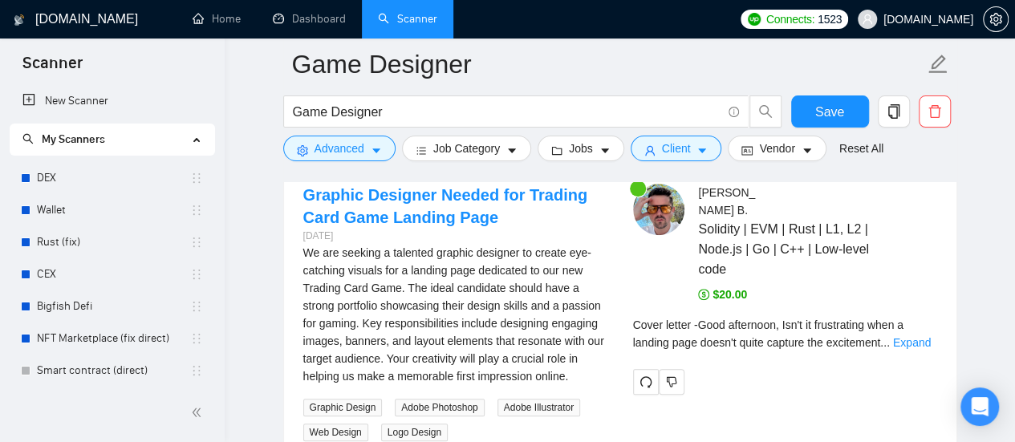
drag, startPoint x: 302, startPoint y: 227, endPoint x: 351, endPoint y: 230, distance: 49.9
click at [351, 230] on div "[DATE]" at bounding box center [455, 236] width 304 height 15
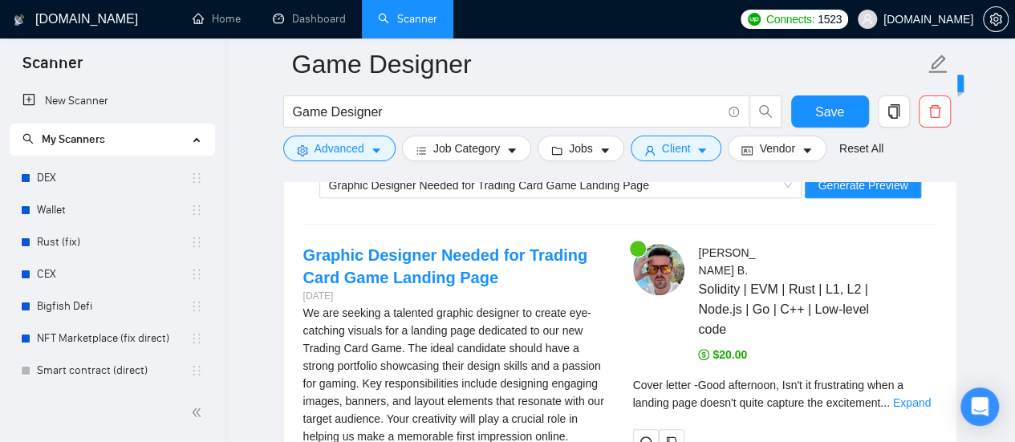
scroll to position [3290, 0]
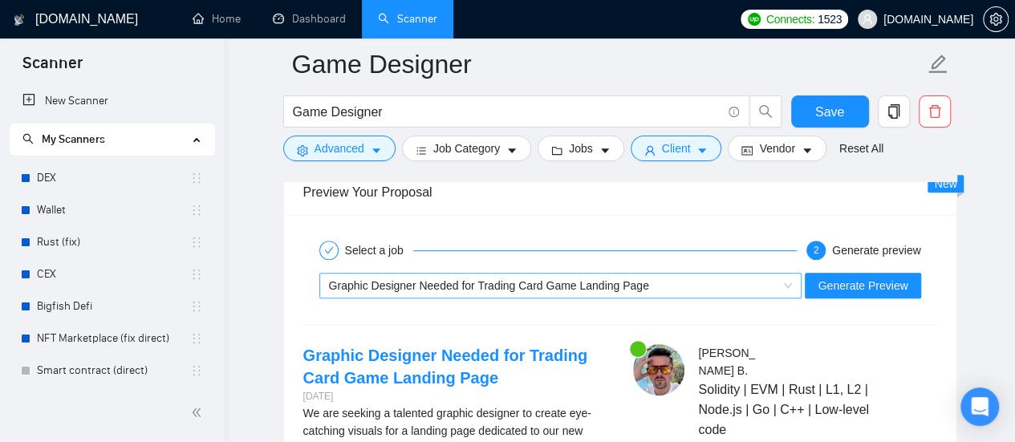
click at [597, 279] on span "Graphic Designer Needed for Trading Card Game Landing Page" at bounding box center [489, 285] width 320 height 13
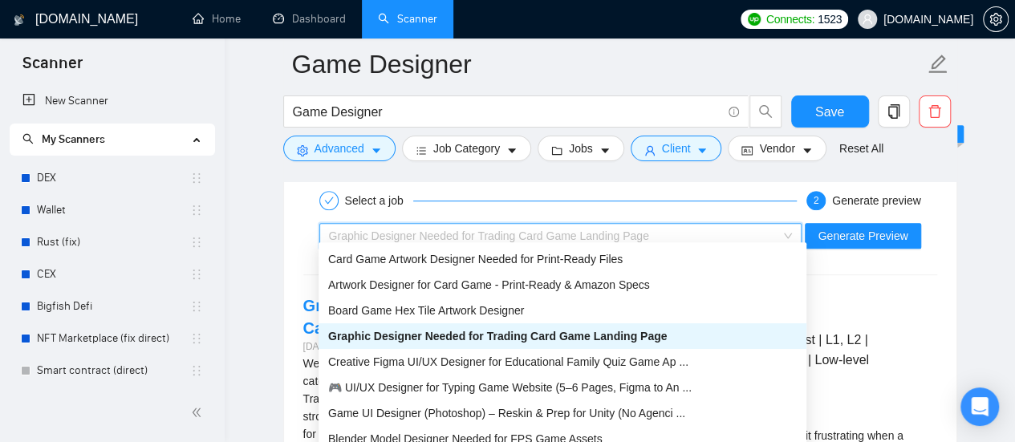
scroll to position [3370, 0]
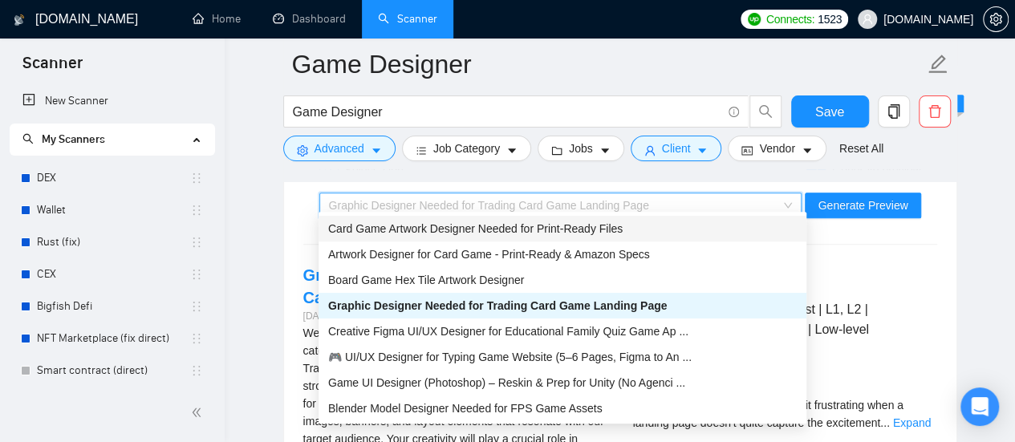
click at [295, 232] on div "Select a job 2 Generate preview Graphic Designer Needed for Trading Card Game L…" at bounding box center [620, 338] width 672 height 406
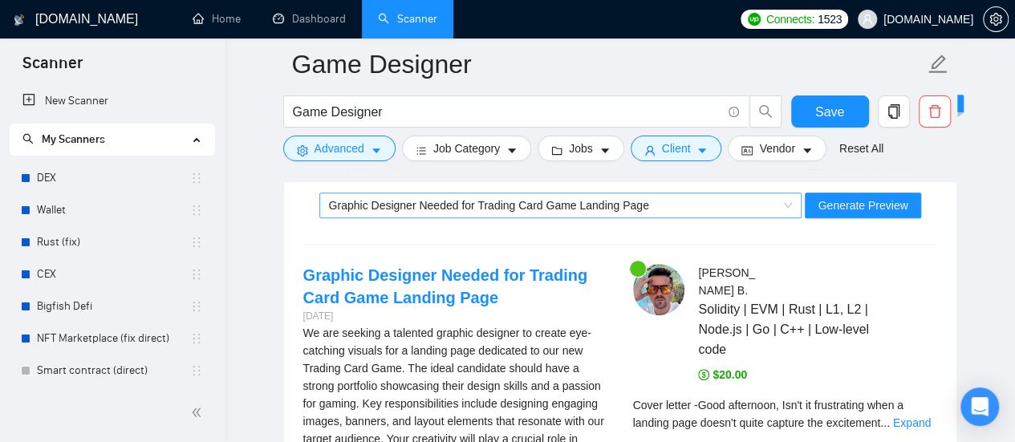
click at [484, 199] on span "Graphic Designer Needed for Trading Card Game Landing Page" at bounding box center [489, 205] width 320 height 13
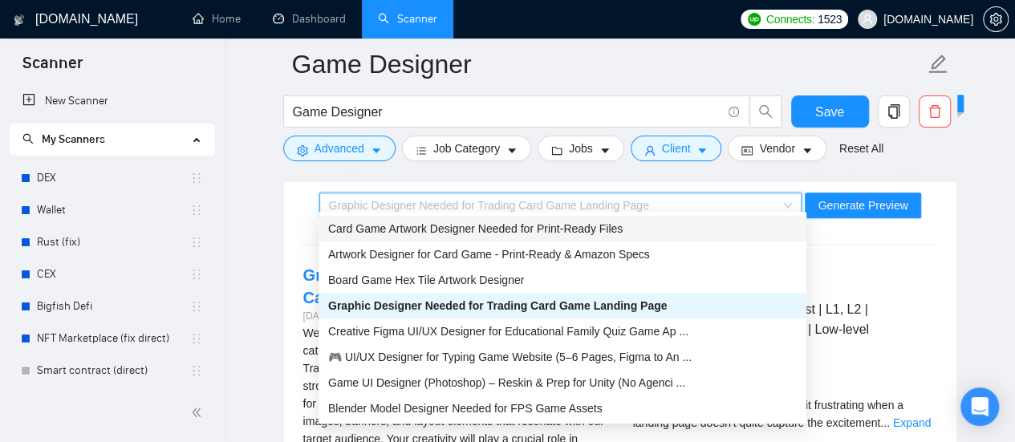
click at [395, 226] on span "Card Game Artwork Designer Needed for Print-Ready Files" at bounding box center [475, 228] width 295 height 13
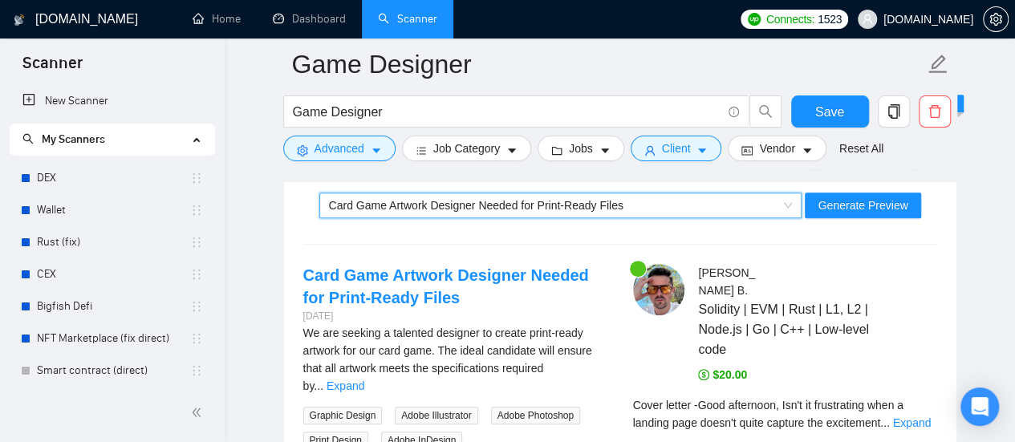
click at [453, 199] on span "Card Game Artwork Designer Needed for Print-Ready Files" at bounding box center [476, 205] width 295 height 13
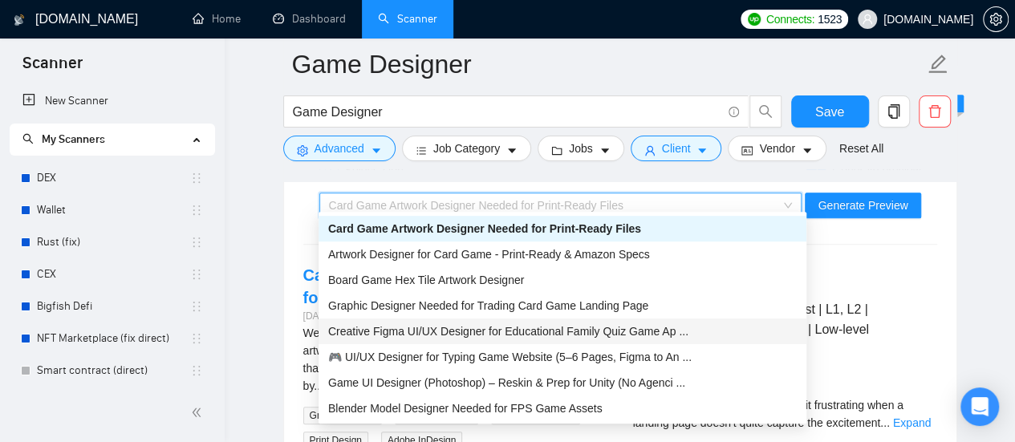
click at [406, 329] on span "Creative Figma UI/UX Designer for Educational Family Quiz Game Ap ..." at bounding box center [508, 331] width 360 height 13
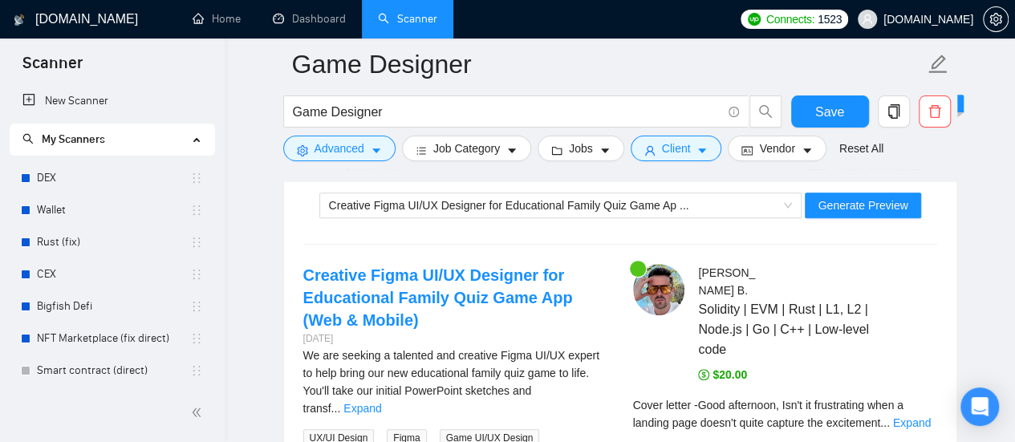
drag, startPoint x: 303, startPoint y: 328, endPoint x: 356, endPoint y: 330, distance: 53.0
click at [356, 331] on div "[DATE]" at bounding box center [455, 338] width 304 height 15
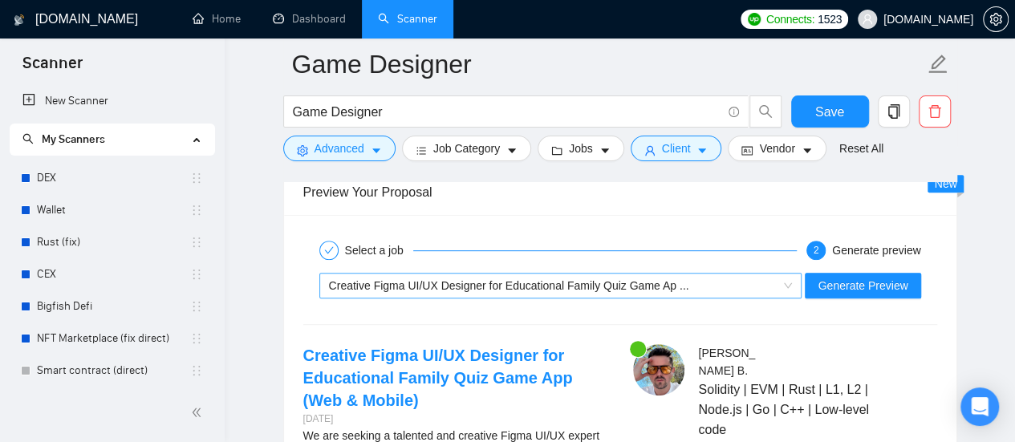
click at [681, 276] on div "Creative Figma UI/UX Designer for Educational Family Quiz Game Ap ..." at bounding box center [553, 286] width 449 height 24
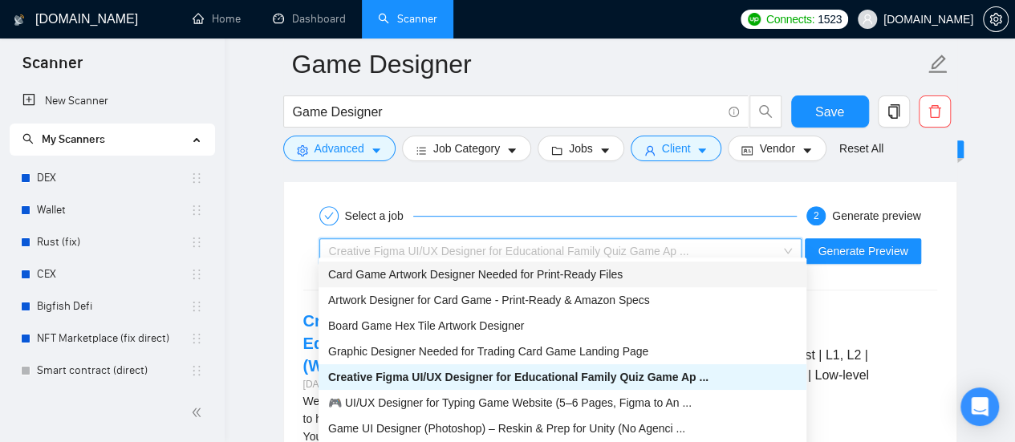
scroll to position [3370, 0]
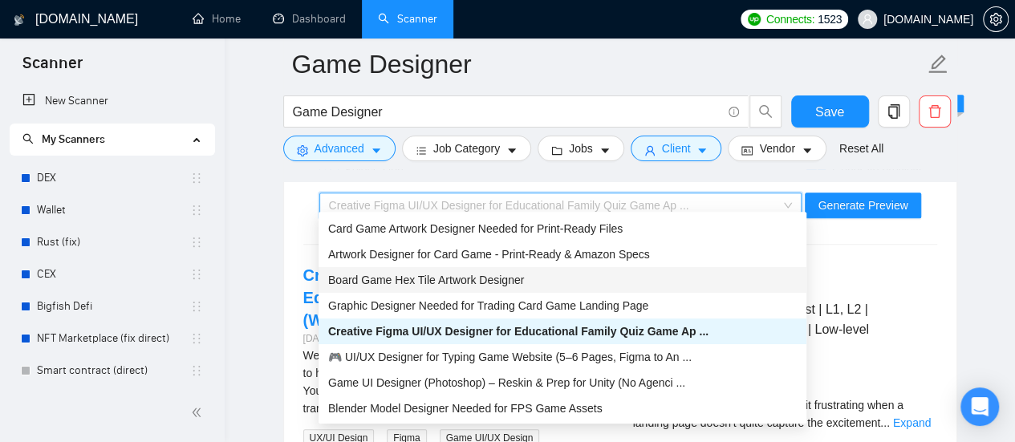
click at [467, 279] on span "Board Game Hex Tile Artwork Designer" at bounding box center [426, 280] width 196 height 13
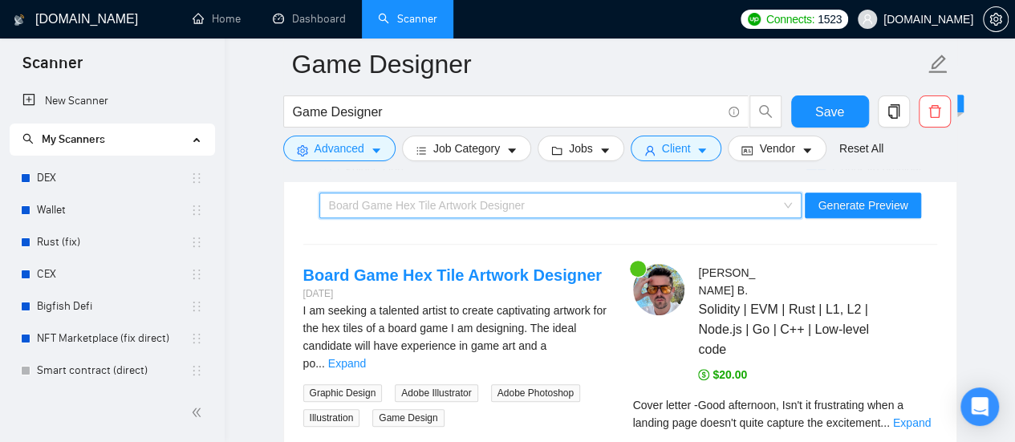
click at [618, 195] on div "Board Game Hex Tile Artwork Designer" at bounding box center [553, 205] width 449 height 24
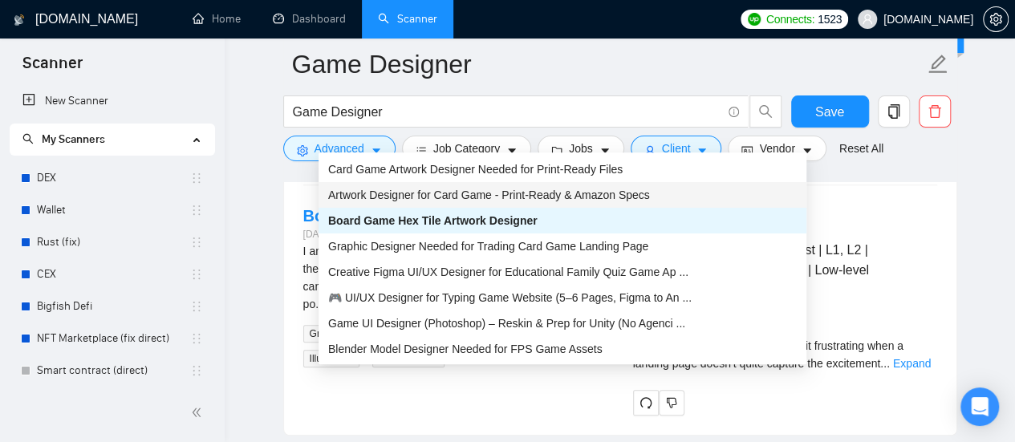
scroll to position [3451, 0]
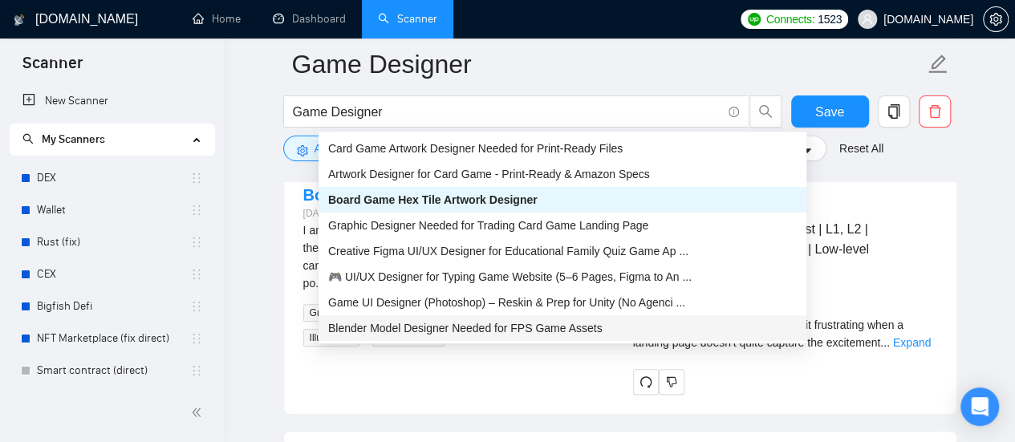
click at [483, 329] on span "Blender Model Designer Needed for FPS Game Assets" at bounding box center [465, 328] width 274 height 13
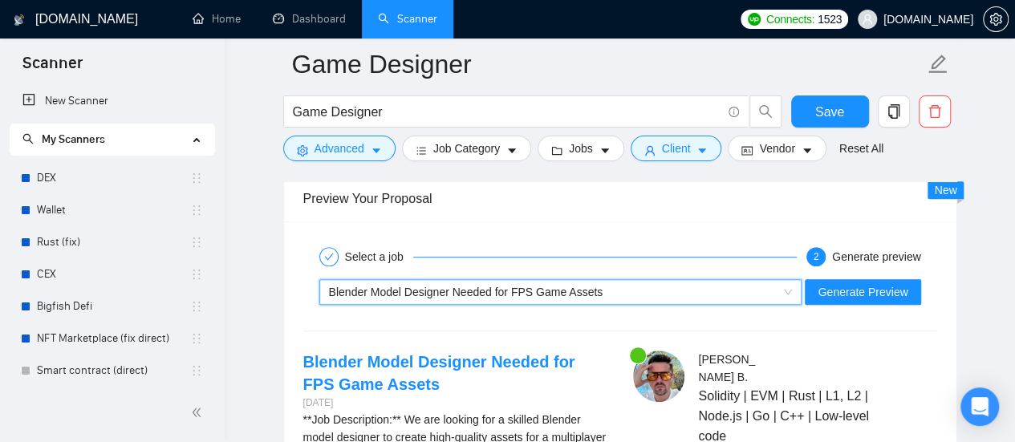
scroll to position [3210, 0]
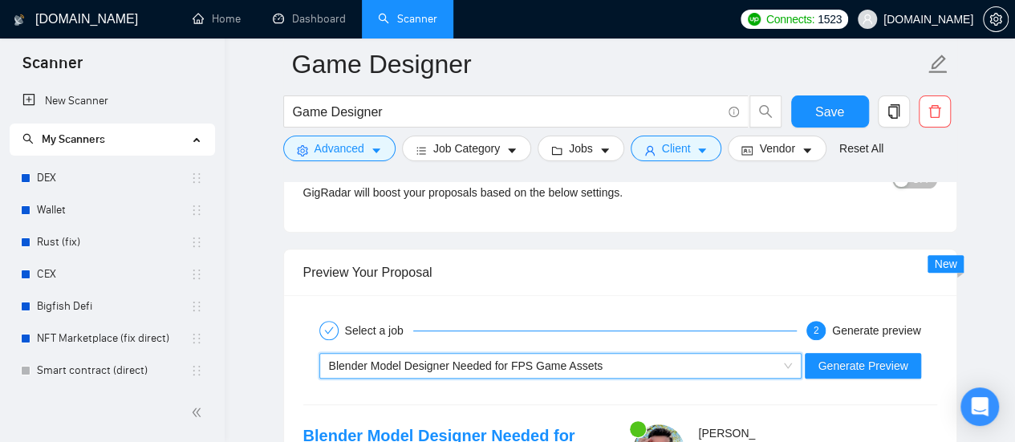
click at [612, 278] on div "Preview Your Proposal" at bounding box center [620, 273] width 634 height 46
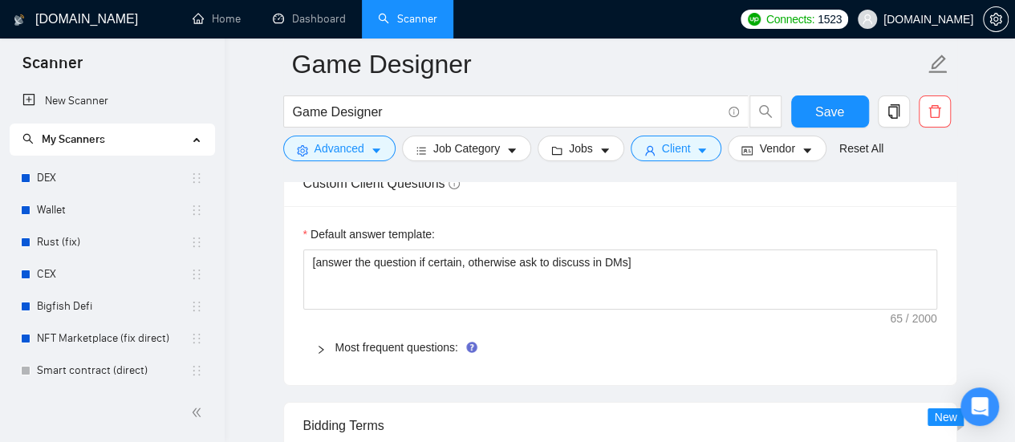
scroll to position [2568, 0]
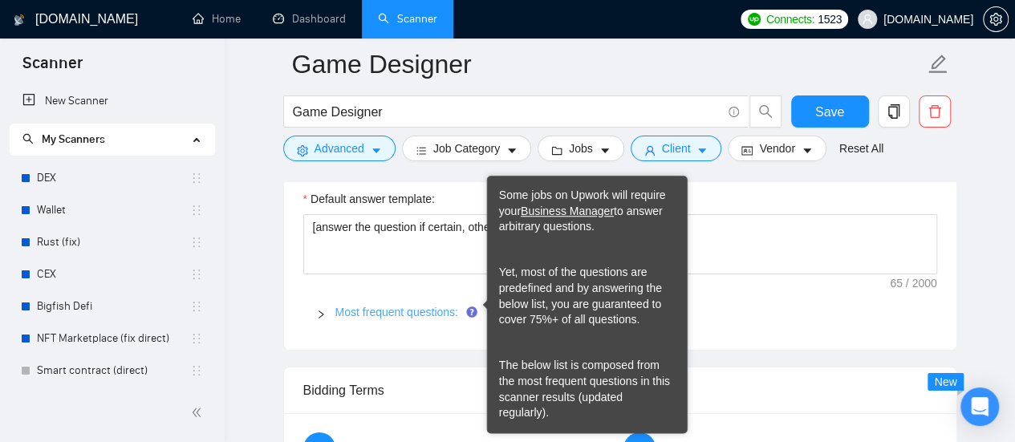
click at [433, 307] on link "Most frequent questions:" at bounding box center [396, 312] width 123 height 13
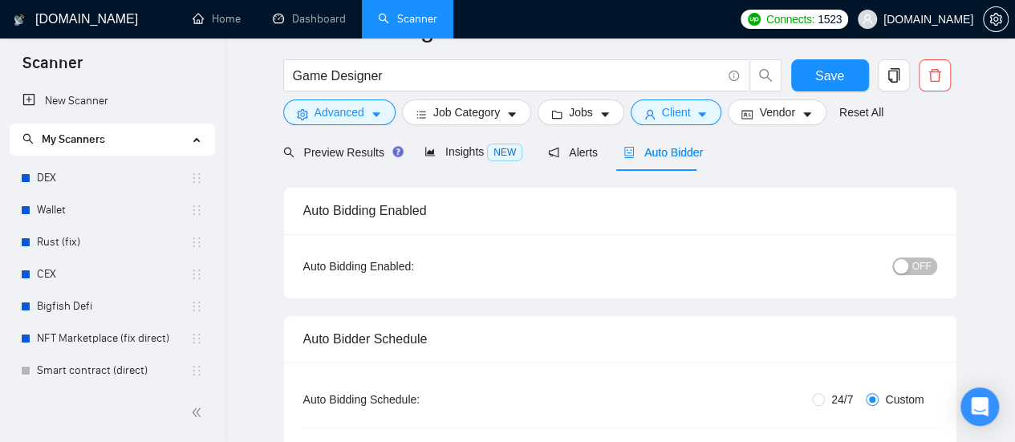
scroll to position [0, 0]
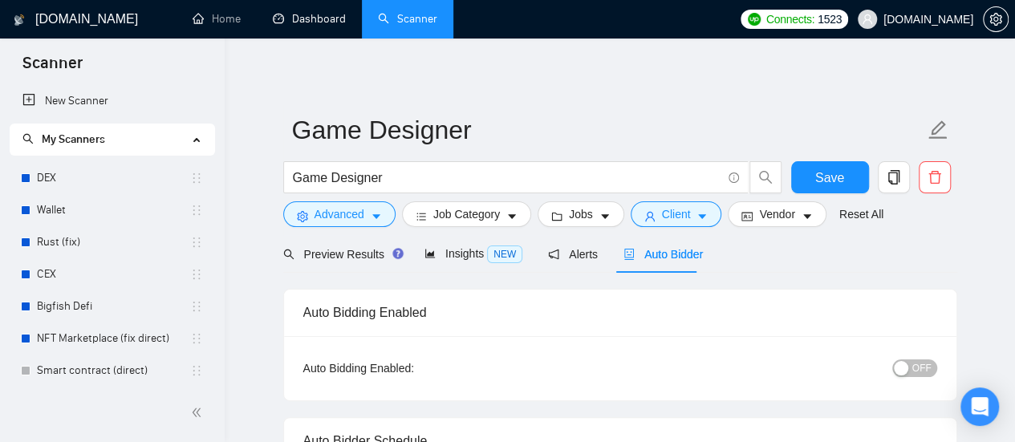
drag, startPoint x: 311, startPoint y: 21, endPoint x: 587, endPoint y: 71, distance: 280.5
click at [311, 21] on link "Dashboard" at bounding box center [309, 19] width 73 height 14
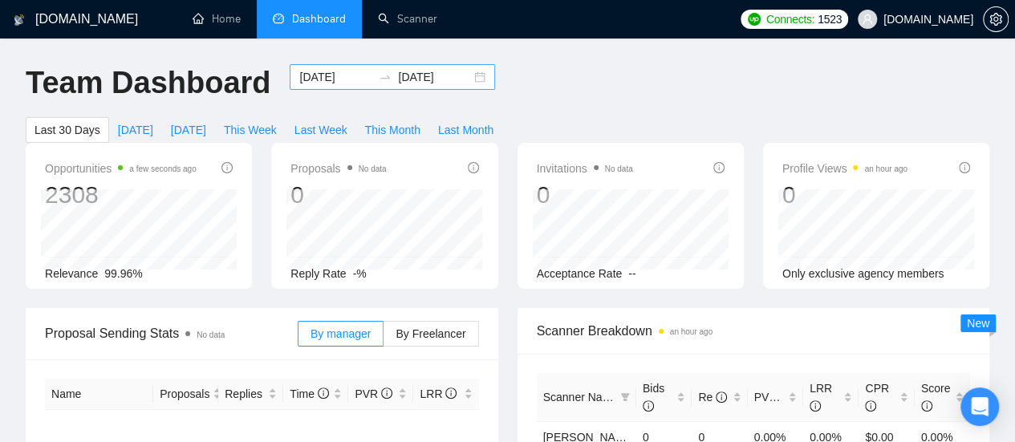
click at [326, 75] on input "[DATE]" at bounding box center [335, 77] width 73 height 18
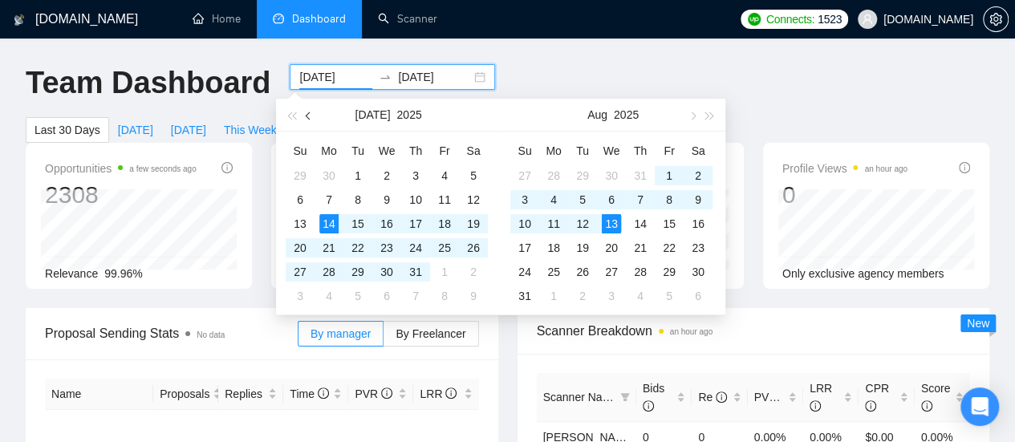
click at [313, 118] on button "button" at bounding box center [309, 115] width 18 height 32
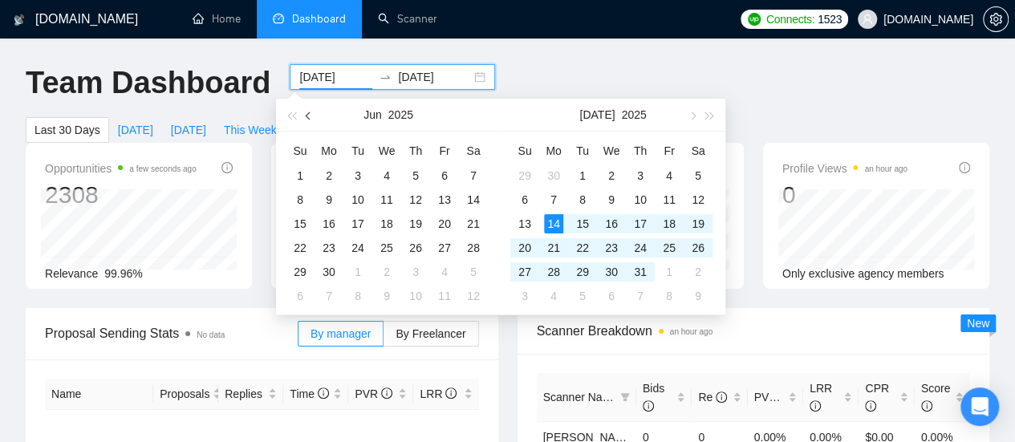
click at [311, 120] on button "button" at bounding box center [309, 115] width 18 height 32
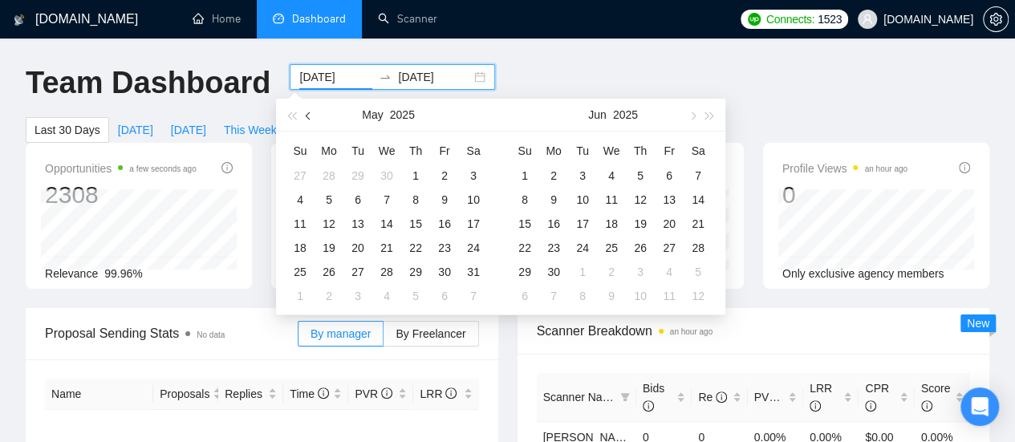
drag, startPoint x: 311, startPoint y: 120, endPoint x: 302, endPoint y: 121, distance: 9.0
click at [307, 121] on button "button" at bounding box center [309, 115] width 18 height 32
click at [308, 118] on span "button" at bounding box center [310, 116] width 8 height 8
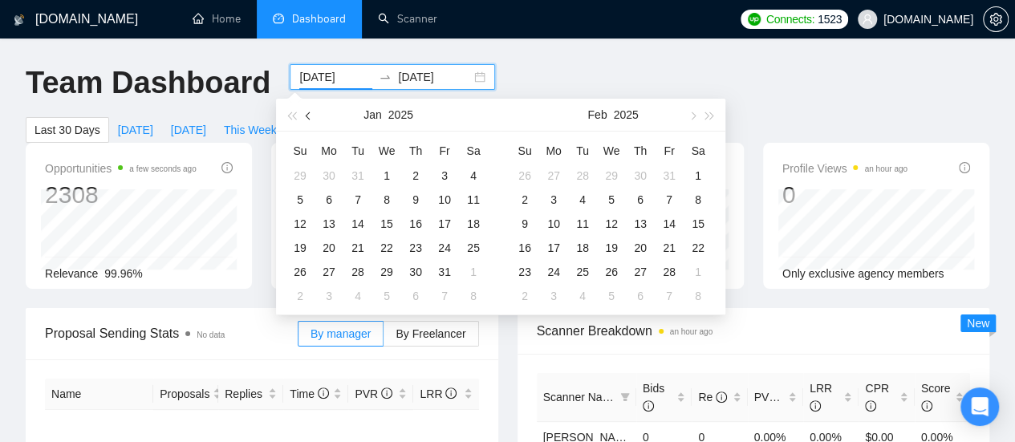
click at [308, 118] on span "button" at bounding box center [310, 116] width 8 height 8
type input "[DATE]"
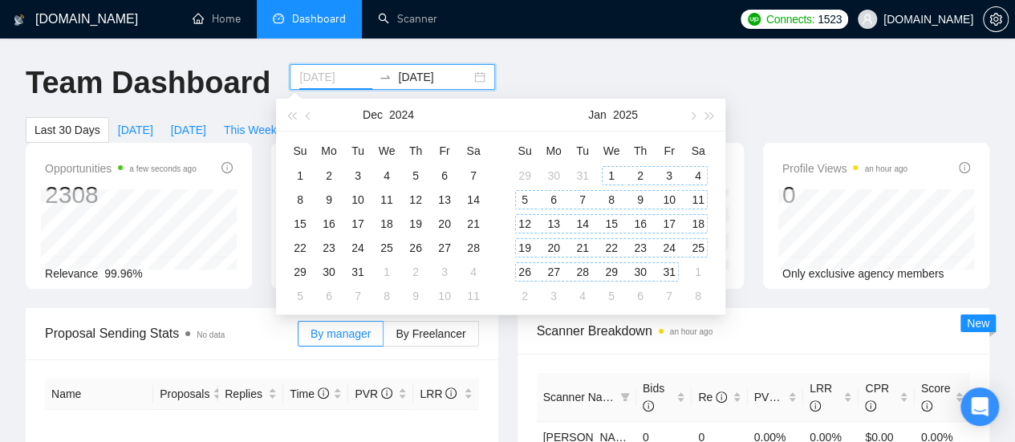
click at [614, 170] on div "1" at bounding box center [611, 175] width 19 height 19
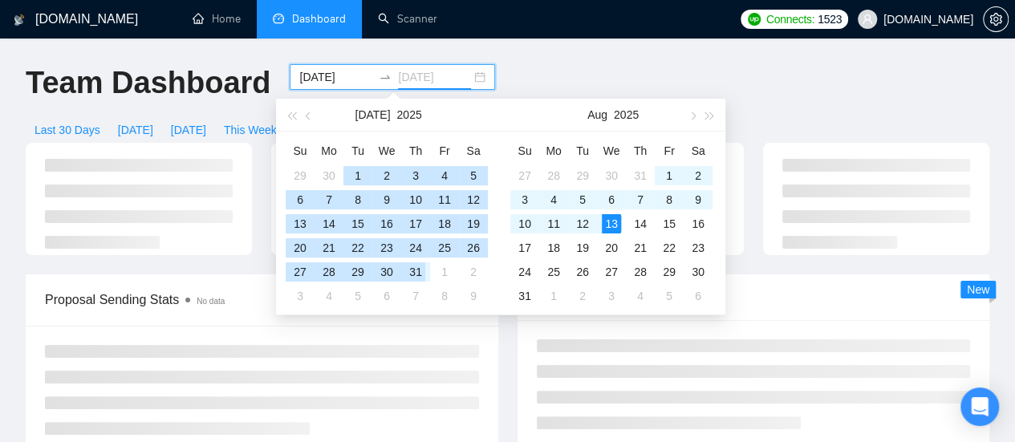
click at [421, 271] on div "31" at bounding box center [415, 271] width 19 height 19
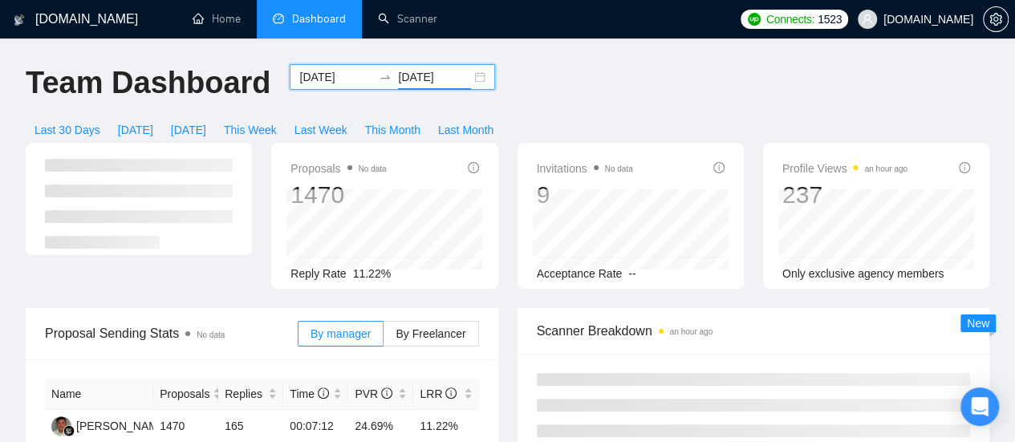
click at [409, 79] on input "[DATE]" at bounding box center [434, 77] width 73 height 18
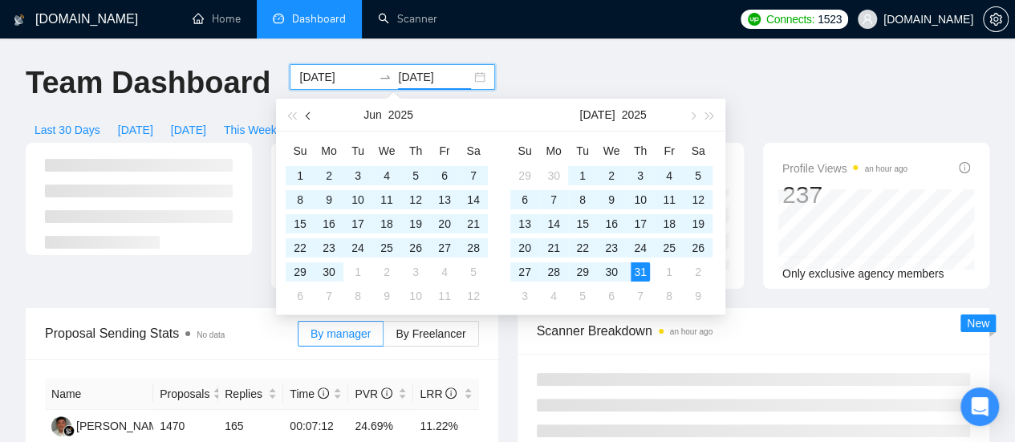
click at [306, 120] on button "button" at bounding box center [309, 115] width 18 height 32
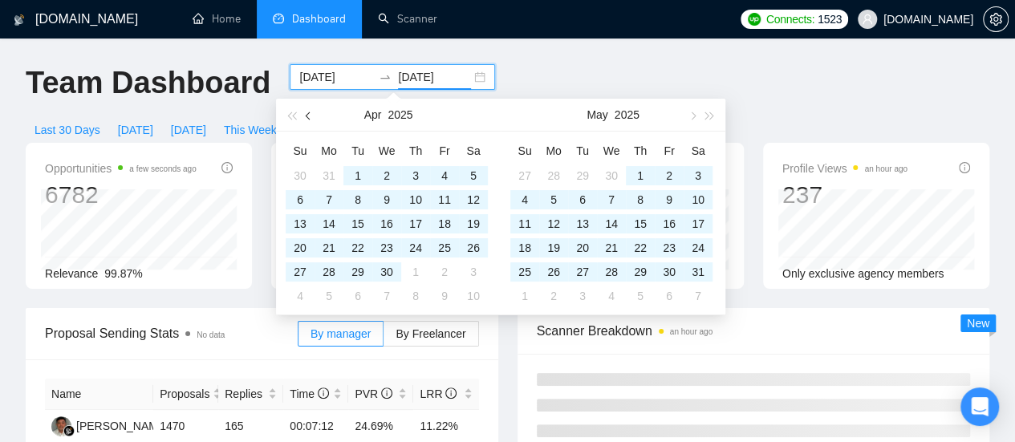
click at [310, 117] on span "button" at bounding box center [310, 116] width 8 height 8
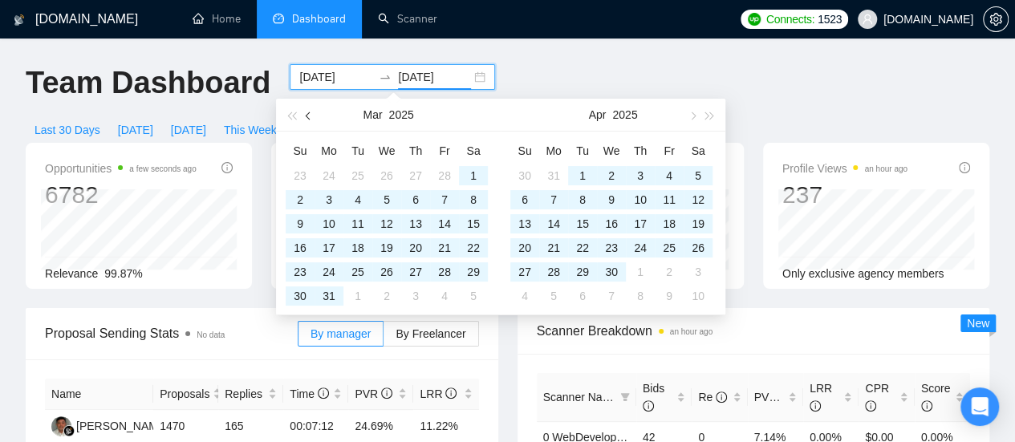
click at [310, 117] on span "button" at bounding box center [310, 116] width 8 height 8
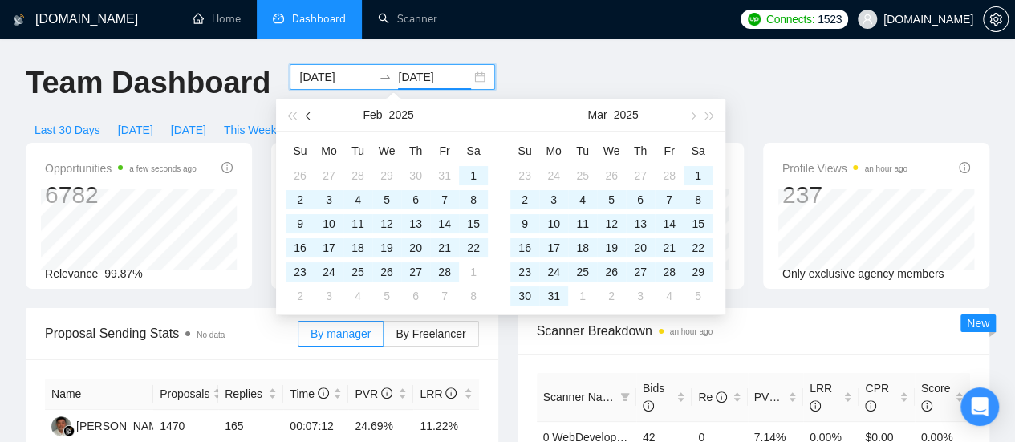
click at [310, 117] on span "button" at bounding box center [310, 116] width 8 height 8
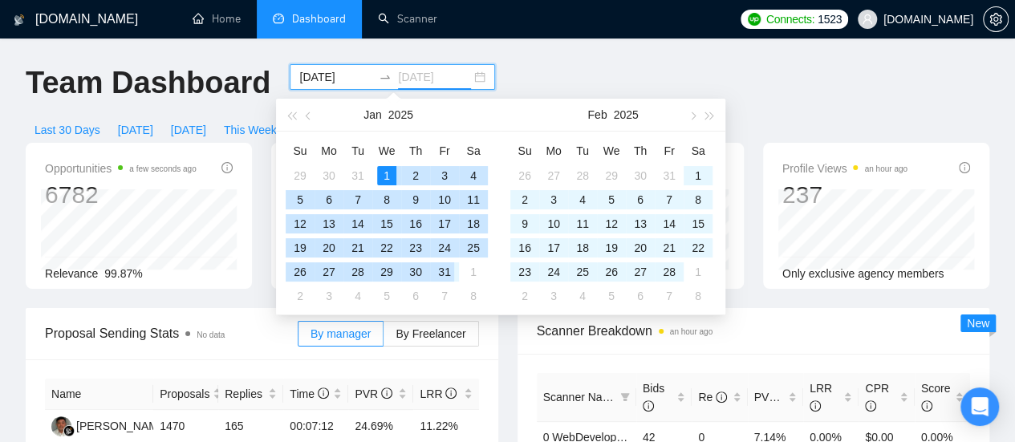
type input "[DATE]"
click at [445, 269] on div "31" at bounding box center [444, 271] width 19 height 19
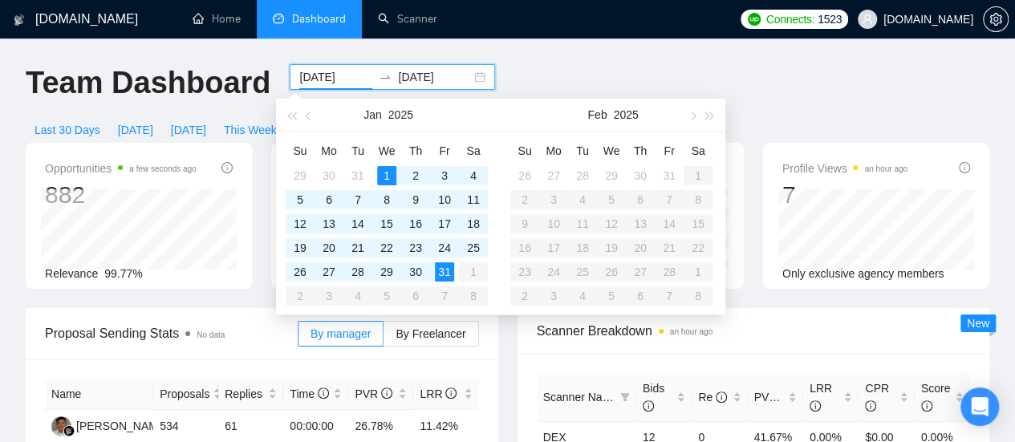
click at [504, 330] on div "Proposal Sending Stats No data By manager By Freelancer Name Proposals Replies …" at bounding box center [262, 417] width 492 height 218
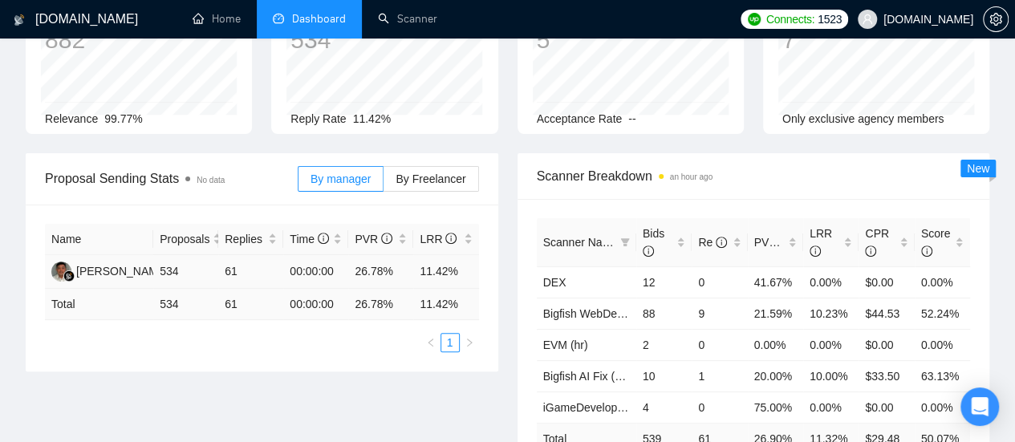
scroll to position [160, 0]
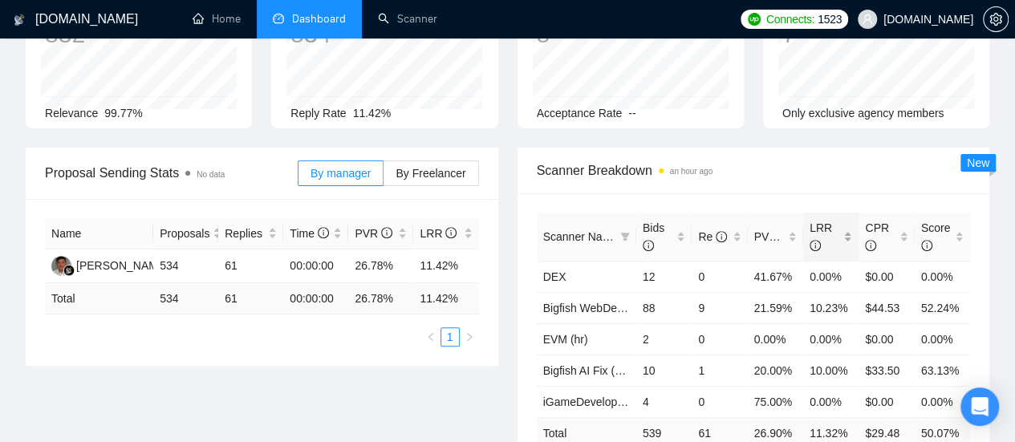
click at [846, 219] on div "LRR" at bounding box center [831, 236] width 43 height 35
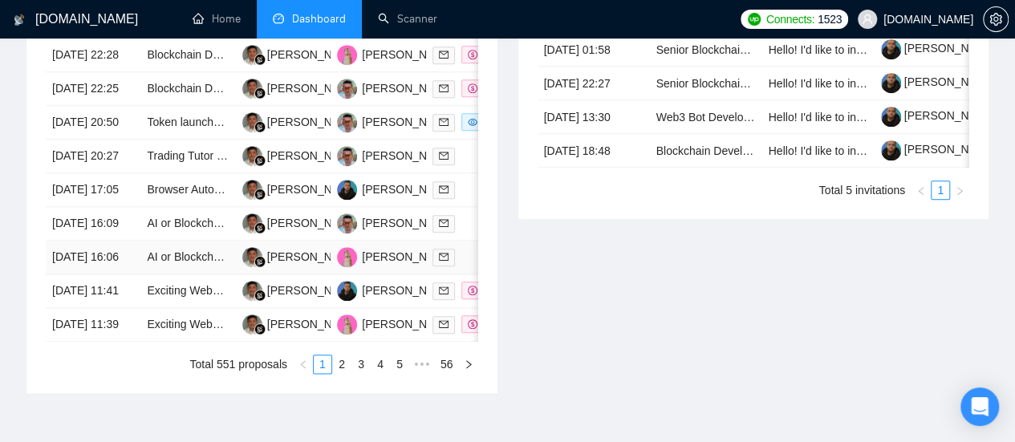
scroll to position [802, 0]
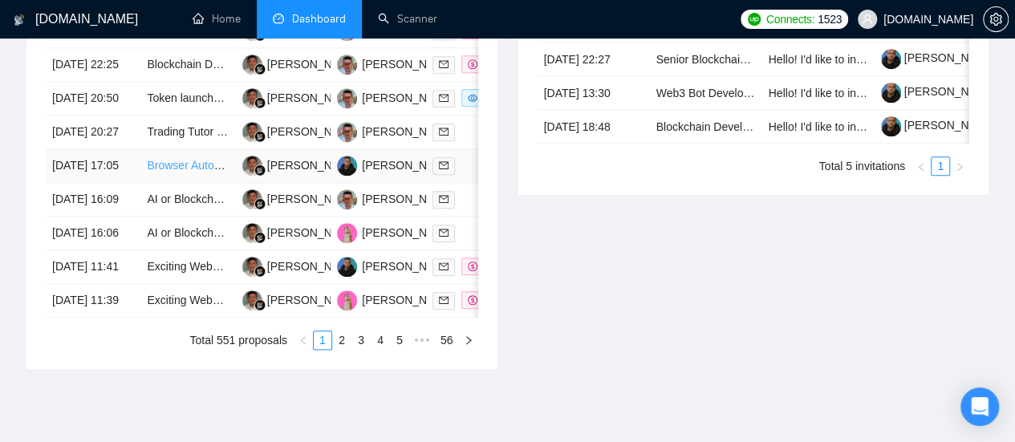
click at [164, 172] on link "Browser Automation Platform Needed (Fulltime / Large Project)" at bounding box center [304, 165] width 314 height 13
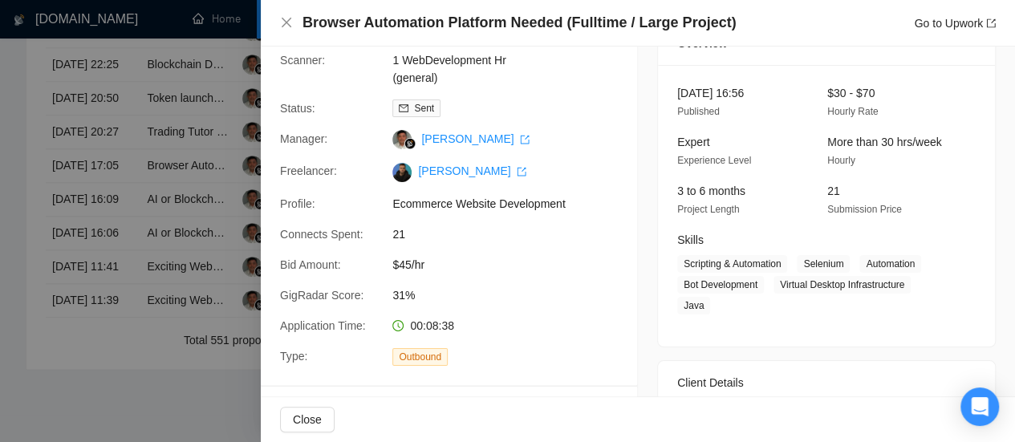
scroll to position [160, 0]
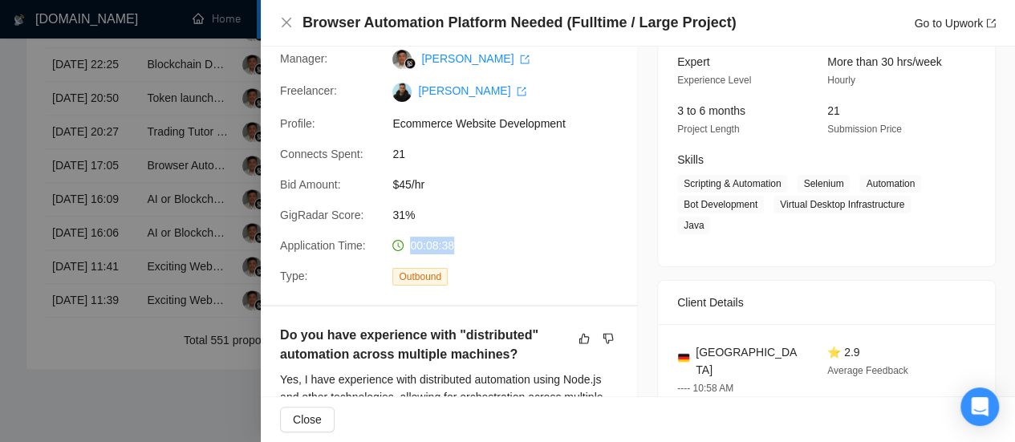
drag, startPoint x: 409, startPoint y: 247, endPoint x: 455, endPoint y: 243, distance: 45.9
click at [455, 243] on div "00:08:38" at bounding box center [470, 246] width 169 height 18
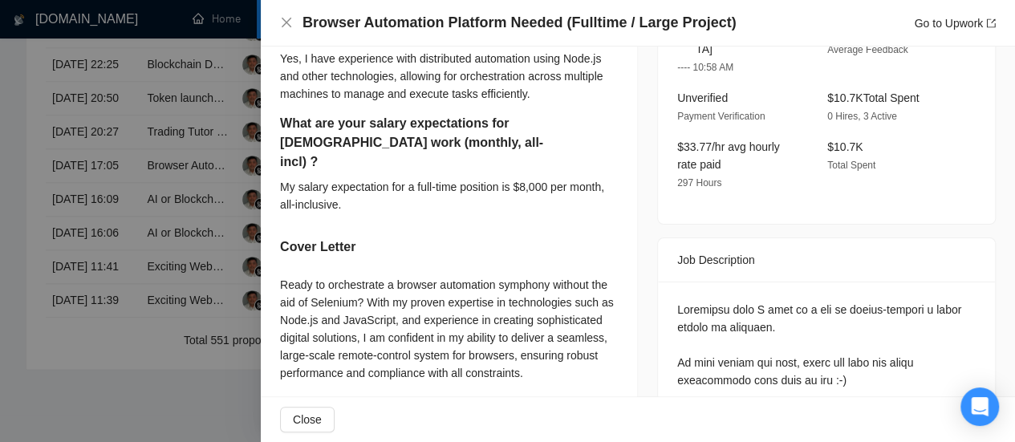
scroll to position [321, 0]
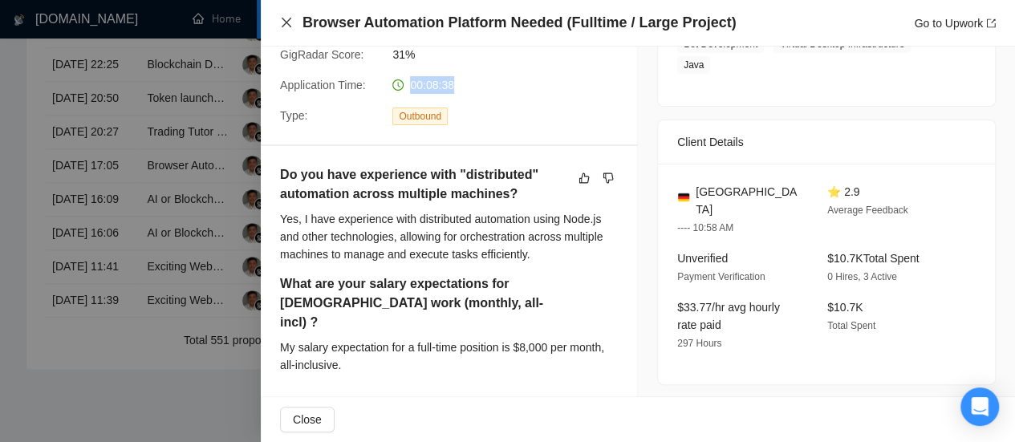
click at [290, 26] on icon "close" at bounding box center [287, 23] width 10 height 10
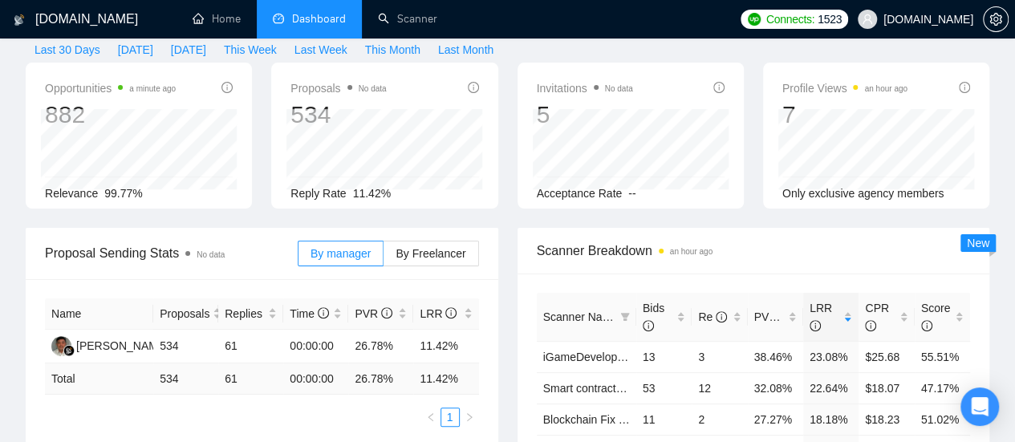
scroll to position [0, 0]
